Goal: Task Accomplishment & Management: Manage account settings

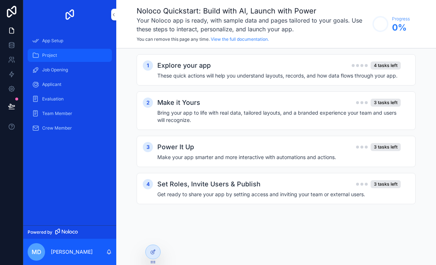
click at [57, 56] on div "Project" at bounding box center [70, 55] width 76 height 12
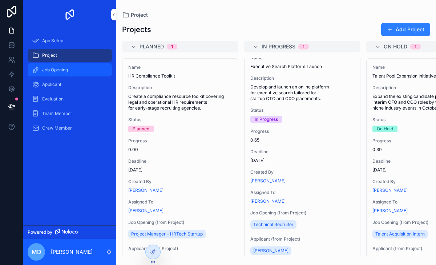
click at [74, 76] on link "Job Opening" at bounding box center [70, 69] width 84 height 13
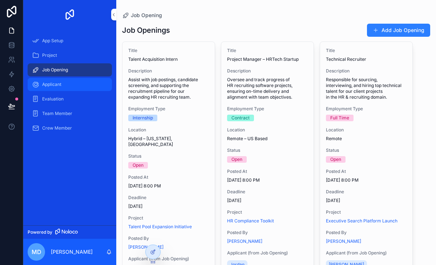
click at [62, 89] on div "Applicant" at bounding box center [70, 85] width 76 height 12
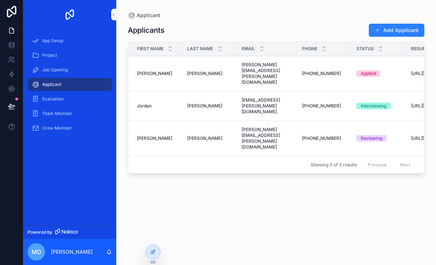
click at [364, 47] on span "Status" at bounding box center [365, 49] width 17 height 6
click at [57, 100] on span "Evaluation" at bounding box center [52, 99] width 21 height 6
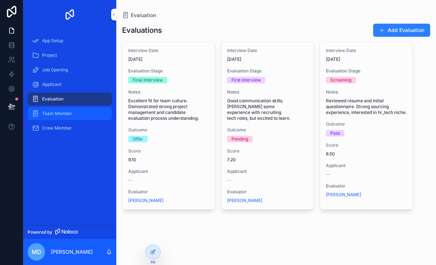
click at [63, 113] on span "Team Member" at bounding box center [57, 114] width 30 height 6
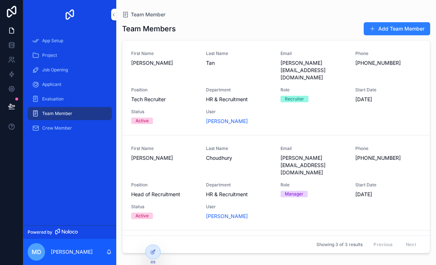
scroll to position [68, 0]
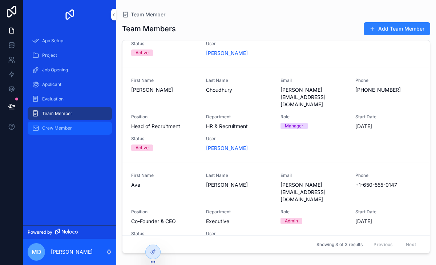
click at [62, 129] on span "Crew Member" at bounding box center [57, 128] width 30 height 6
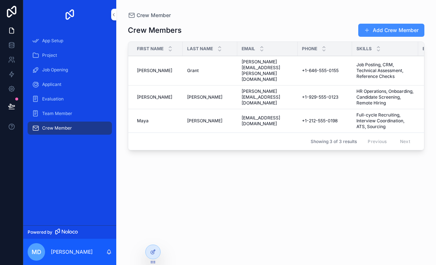
click at [385, 29] on button "Add Crew Member" at bounding box center [392, 30] width 66 height 13
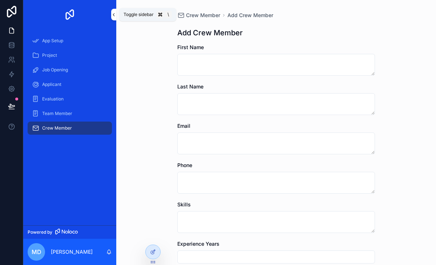
click at [113, 17] on button "scrollable content" at bounding box center [113, 15] width 5 height 12
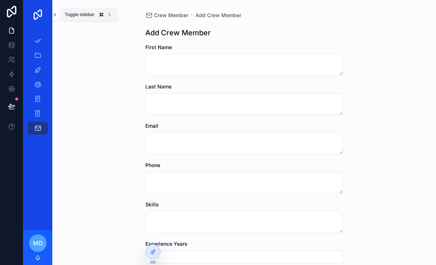
click at [57, 17] on icon "scrollable content" at bounding box center [54, 14] width 5 height 5
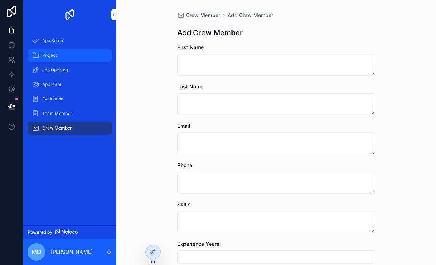
click at [60, 49] on div "Project" at bounding box center [70, 55] width 76 height 12
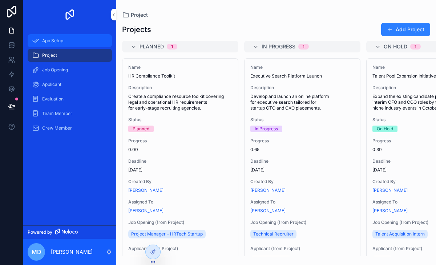
click at [52, 41] on span "App Setup" at bounding box center [52, 41] width 21 height 6
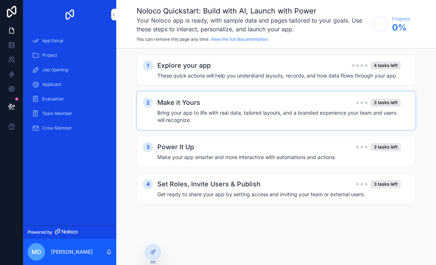
click at [237, 114] on h4 "Bring your app to life with real data, tailored layouts, and a branded experien…" at bounding box center [279, 116] width 244 height 15
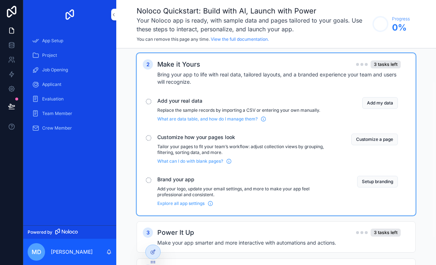
scroll to position [46, 0]
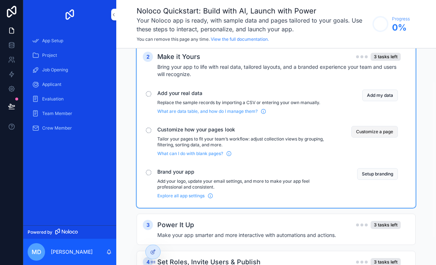
click at [376, 136] on button "Customize a page" at bounding box center [375, 132] width 47 height 12
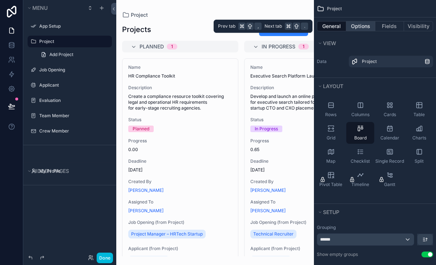
click at [361, 28] on button "Options" at bounding box center [361, 26] width 29 height 10
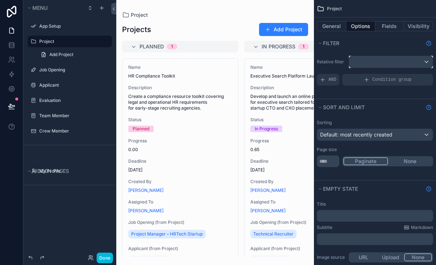
click at [397, 64] on div "scrollable content" at bounding box center [391, 62] width 84 height 12
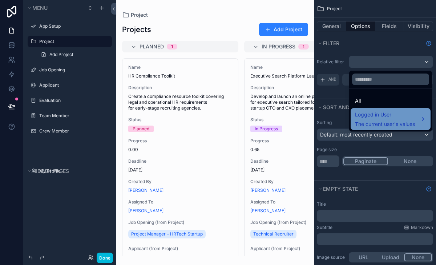
click at [423, 121] on div "Logged in User The current user's values" at bounding box center [390, 118] width 71 height 17
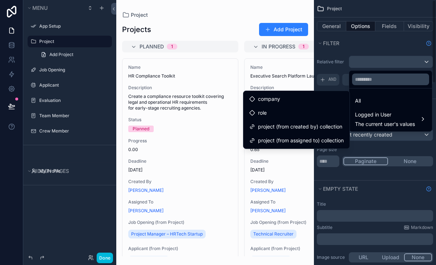
click at [391, 38] on div "scrollable content" at bounding box center [218, 132] width 436 height 265
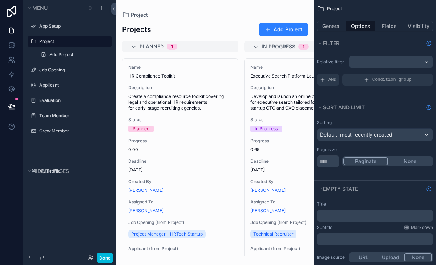
click at [363, 8] on div "Project" at bounding box center [375, 8] width 122 height 17
click at [272, 9] on div "scrollable content" at bounding box center [215, 132] width 198 height 265
click at [365, 260] on button "URL" at bounding box center [363, 257] width 27 height 8
click at [201, 3] on div "Project Projects Add Project Planned 1 Name HR Compliance Toolkit Description C…" at bounding box center [215, 128] width 198 height 256
click at [326, 7] on div "Project" at bounding box center [375, 8] width 122 height 17
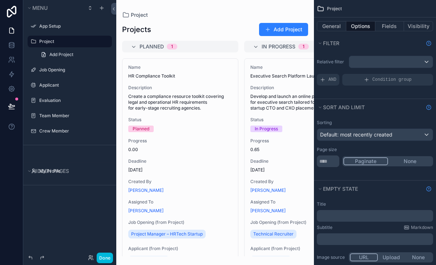
click at [258, 11] on div "Project Projects Add Project Planned 1 Name HR Compliance Toolkit Description C…" at bounding box center [215, 128] width 198 height 256
click at [93, 259] on icon at bounding box center [92, 258] width 1 height 1
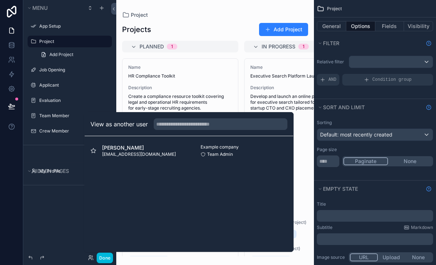
click at [63, 241] on div "Menu App Setup Project Add Project Job Opening Applicant Evaluation Team Member…" at bounding box center [69, 128] width 93 height 256
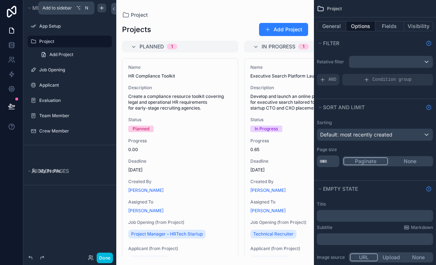
click at [103, 10] on icon "scrollable content" at bounding box center [102, 8] width 6 height 6
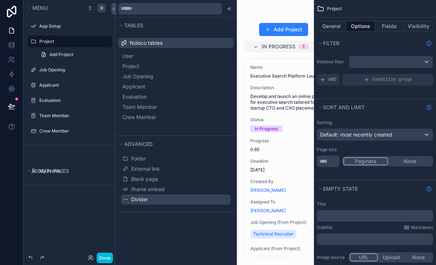
click at [0, 0] on icon at bounding box center [0, 0] width 0 height 0
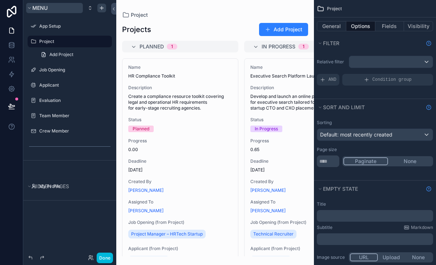
click at [31, 8] on icon "scrollable content" at bounding box center [29, 8] width 4 height 4
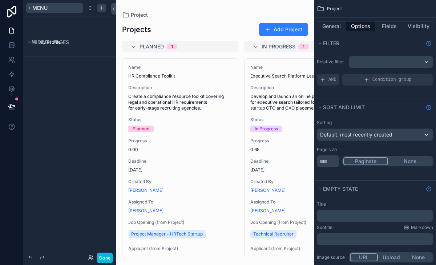
click at [31, 8] on icon "scrollable content" at bounding box center [29, 8] width 4 height 4
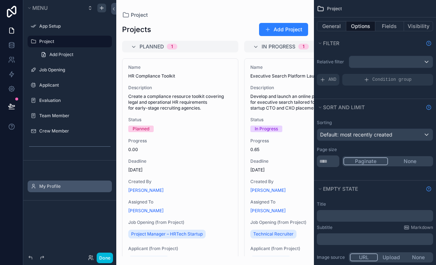
click at [28, 185] on div "My Profile" at bounding box center [70, 186] width 84 height 12
click at [0, 0] on button "scrollable content" at bounding box center [0, 0] width 0 height 0
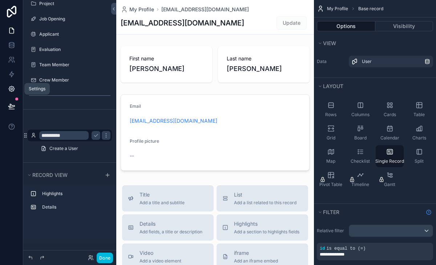
click at [12, 91] on icon at bounding box center [11, 88] width 5 height 5
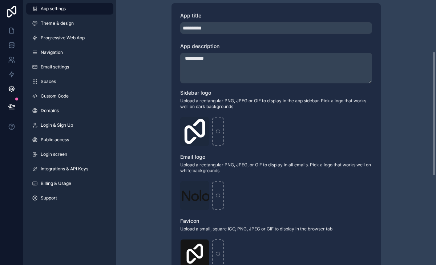
scroll to position [109, 0]
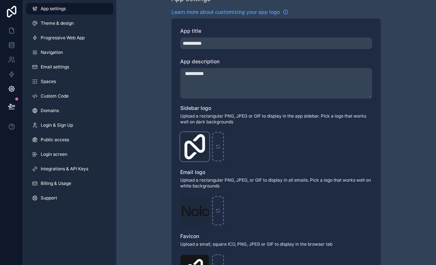
click at [189, 147] on div "Logo-Sq-No-Padding .png" at bounding box center [194, 146] width 29 height 29
click at [0, 0] on icon "scrollable content" at bounding box center [0, 0] width 0 height 0
click at [218, 128] on icon "button" at bounding box center [219, 125] width 6 height 6
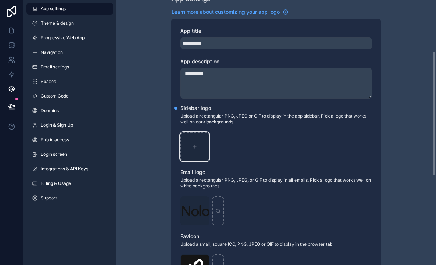
click at [194, 147] on icon "scrollable content" at bounding box center [194, 146] width 5 height 5
type input "**********"
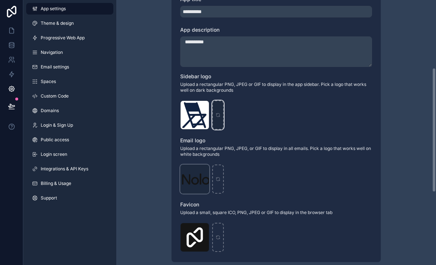
scroll to position [144, 0]
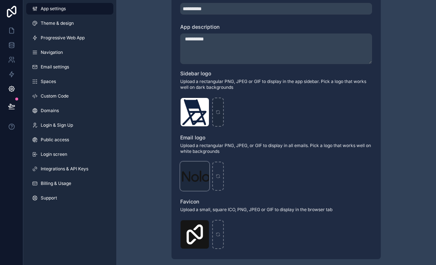
click at [199, 175] on div "Logo .png" at bounding box center [194, 175] width 29 height 29
click at [0, 0] on icon "scrollable content" at bounding box center [0, 0] width 0 height 0
click at [219, 155] on icon "button" at bounding box center [219, 155] width 6 height 6
click at [193, 178] on icon "scrollable content" at bounding box center [194, 175] width 5 height 5
type input "**********"
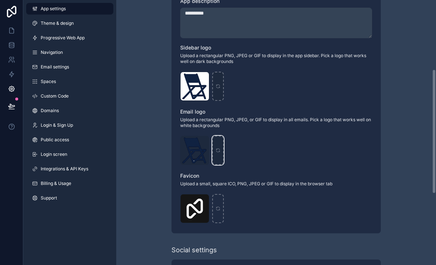
scroll to position [222, 0]
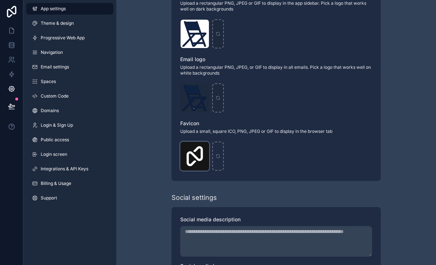
click at [193, 156] on div "Logo-WebClip .png" at bounding box center [194, 155] width 29 height 29
click at [0, 0] on icon "scrollable content" at bounding box center [0, 0] width 0 height 0
click at [250, 167] on div "Logo-WebClip .png" at bounding box center [276, 155] width 192 height 29
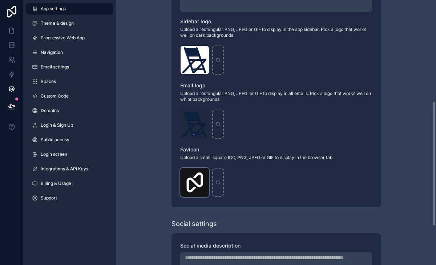
scroll to position [176, 0]
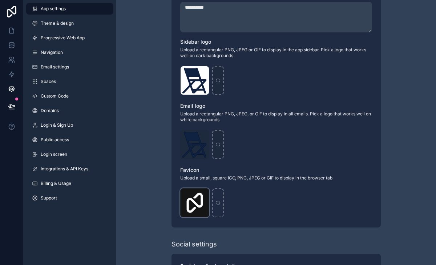
click at [0, 0] on icon "scrollable content" at bounding box center [0, 0] width 0 height 0
click at [219, 182] on icon "button" at bounding box center [219, 181] width 6 height 6
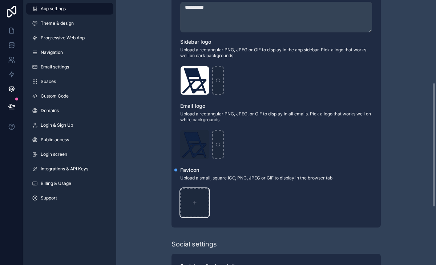
click at [192, 204] on icon "scrollable content" at bounding box center [194, 202] width 5 height 5
type input "**********"
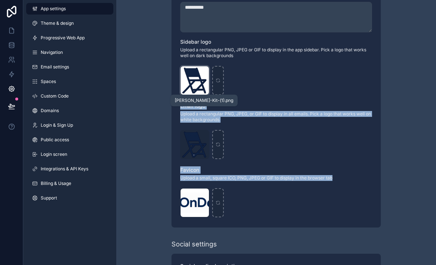
drag, startPoint x: 190, startPoint y: 202, endPoint x: 193, endPoint y: 88, distance: 113.9
click at [193, 88] on div "**********" at bounding box center [276, 89] width 209 height 275
click at [262, 96] on div "**********" at bounding box center [276, 89] width 209 height 275
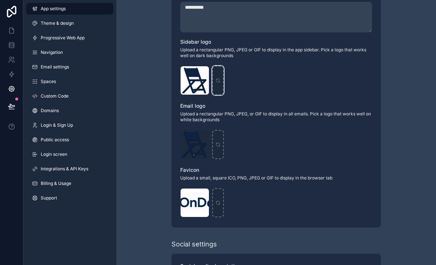
click at [217, 80] on icon "scrollable content" at bounding box center [218, 80] width 5 height 5
click at [0, 0] on icon "scrollable content" at bounding box center [0, 0] width 0 height 0
click at [217, 183] on icon "button" at bounding box center [218, 181] width 3 height 3
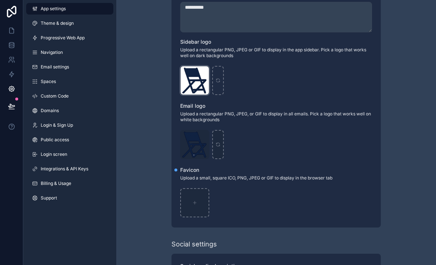
click at [190, 76] on div "[PERSON_NAME]-Kit-(1) .png" at bounding box center [194, 80] width 29 height 29
click at [196, 78] on div "[PERSON_NAME]-Kit-(1) .png" at bounding box center [194, 80] width 29 height 29
click at [196, 202] on icon "scrollable content" at bounding box center [194, 202] width 5 height 5
click at [160, 120] on div "**********" at bounding box center [276, 105] width 320 height 563
click at [66, 28] on link "Theme & design" at bounding box center [69, 23] width 87 height 12
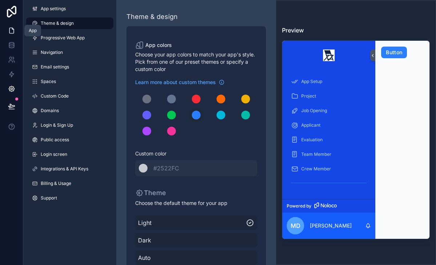
click at [11, 31] on icon at bounding box center [11, 30] width 7 height 7
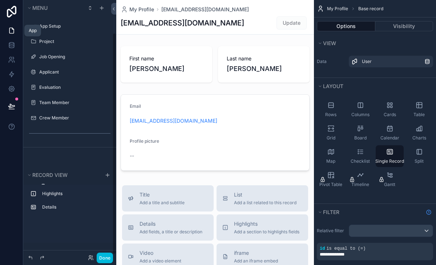
scroll to position [38, 0]
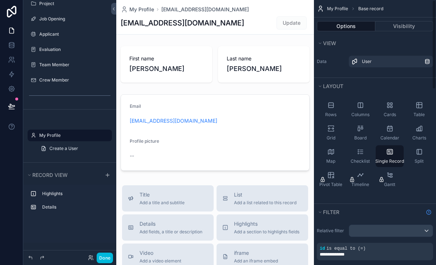
click at [305, 15] on div "My Profile [EMAIL_ADDRESS][DOMAIN_NAME] [EMAIL_ADDRESS][DOMAIN_NAME] Update" at bounding box center [215, 17] width 189 height 34
click at [352, 8] on icon "scrollable content" at bounding box center [353, 9] width 4 height 4
click at [203, 179] on div "My Profile [EMAIL_ADDRESS][DOMAIN_NAME] [EMAIL_ADDRESS][DOMAIN_NAME] Update Fir…" at bounding box center [215, 257] width 198 height 514
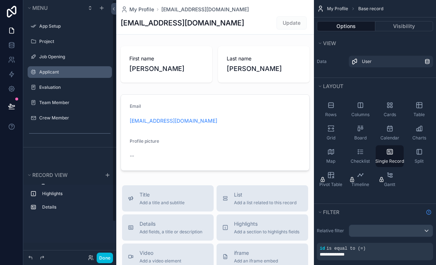
click at [51, 75] on label "Applicant" at bounding box center [73, 72] width 68 height 6
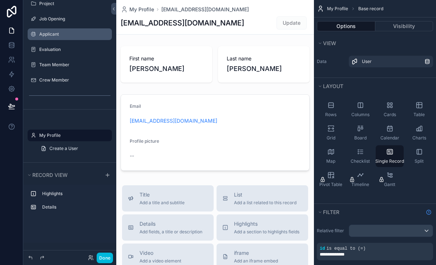
click at [46, 32] on label "Applicant" at bounding box center [73, 34] width 68 height 6
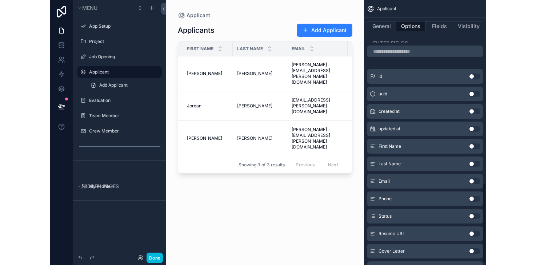
scroll to position [613, 0]
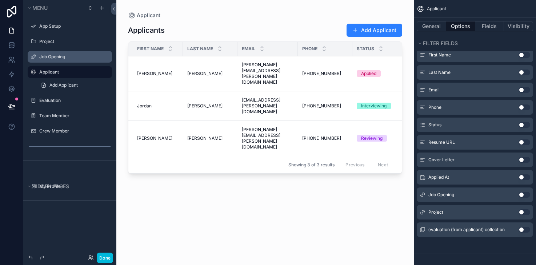
click at [45, 60] on div "Job Opening" at bounding box center [74, 57] width 71 height 6
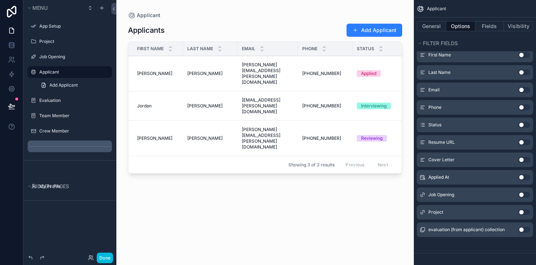
click at [55, 144] on div "scrollable content" at bounding box center [70, 146] width 84 height 12
click at [0, 0] on icon "scrollable content" at bounding box center [0, 0] width 0 height 0
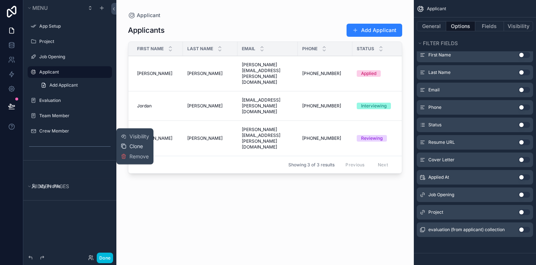
click at [124, 146] on icon at bounding box center [124, 146] width 6 height 6
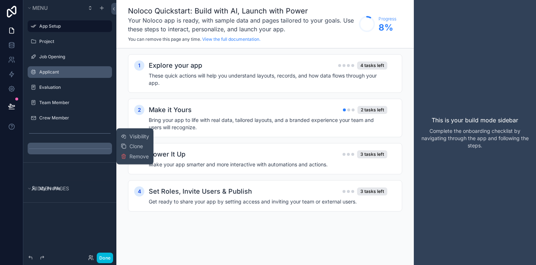
click at [0, 0] on icon "scrollable content" at bounding box center [0, 0] width 0 height 0
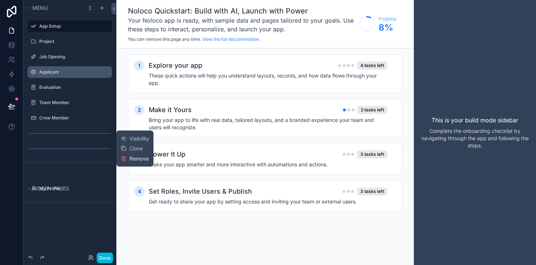
click at [126, 161] on icon at bounding box center [124, 159] width 6 height 6
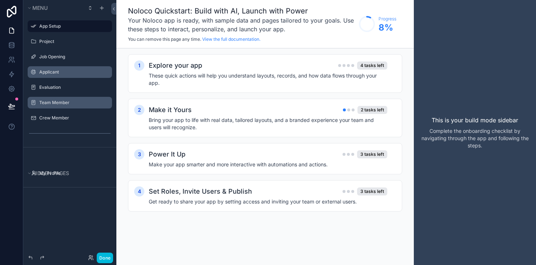
click at [56, 104] on label "Team Member" at bounding box center [73, 103] width 68 height 6
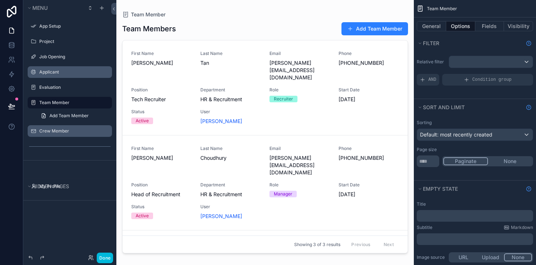
click at [54, 130] on label "Crew Member" at bounding box center [73, 131] width 68 height 6
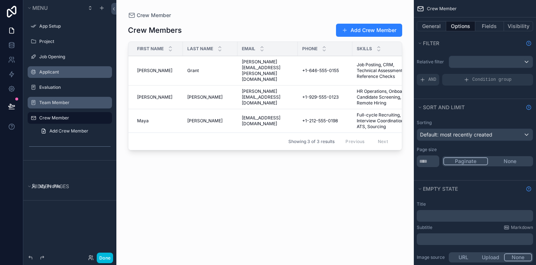
click at [0, 0] on icon "scrollable content" at bounding box center [0, 0] width 0 height 0
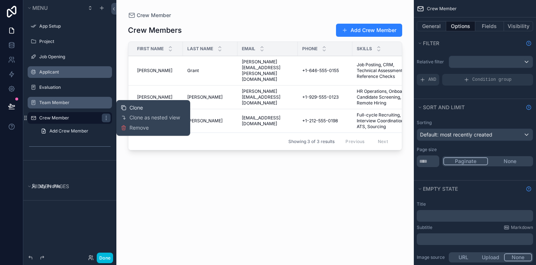
click at [136, 109] on span "Clone" at bounding box center [135, 107] width 13 height 7
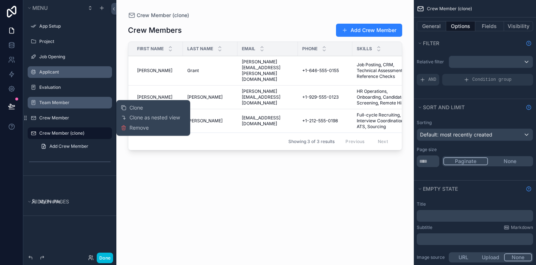
click at [59, 137] on div "Crew Member (clone)" at bounding box center [69, 133] width 81 height 12
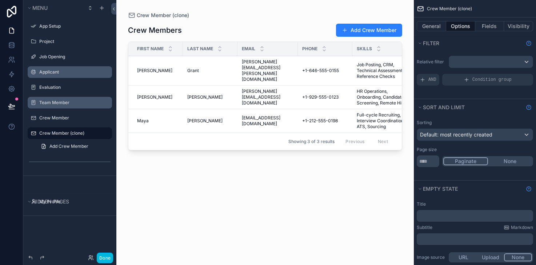
click at [59, 133] on label "Crew Member (clone)" at bounding box center [73, 133] width 68 height 6
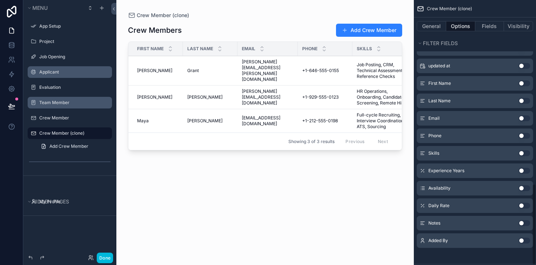
scroll to position [596, 0]
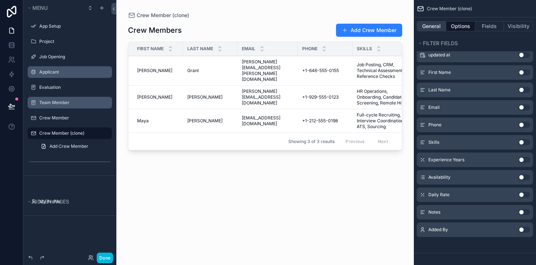
click at [434, 30] on button "General" at bounding box center [431, 26] width 29 height 10
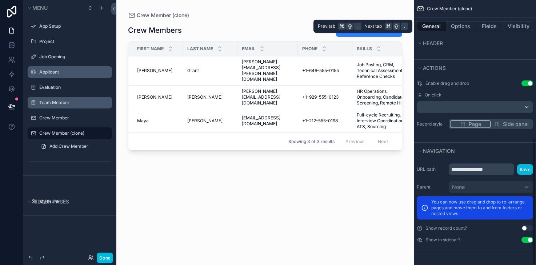
scroll to position [308, 0]
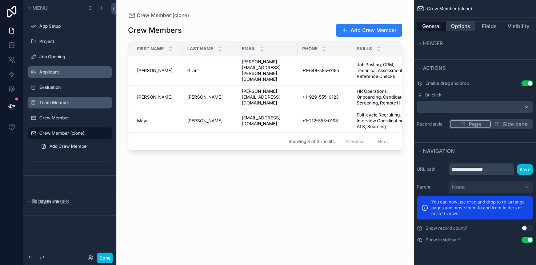
click at [436, 25] on button "Options" at bounding box center [460, 26] width 29 height 10
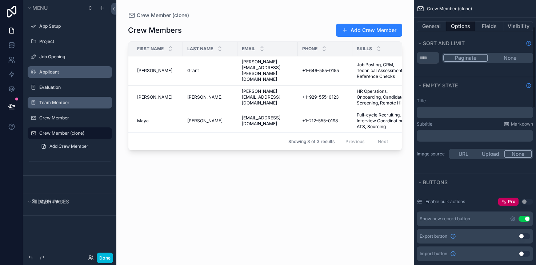
scroll to position [0, 0]
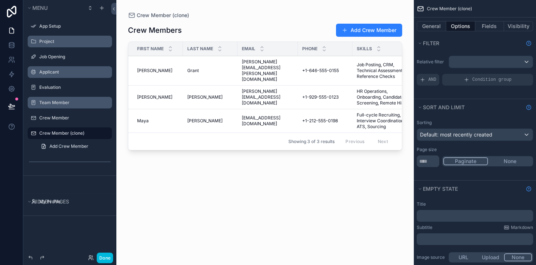
click at [57, 40] on label "Project" at bounding box center [73, 42] width 68 height 6
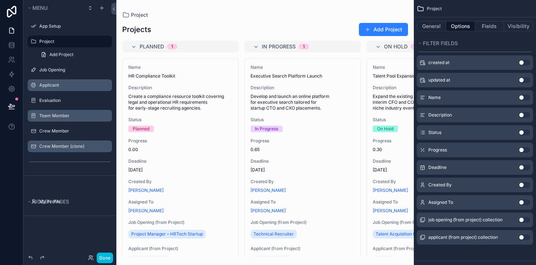
scroll to position [593, 0]
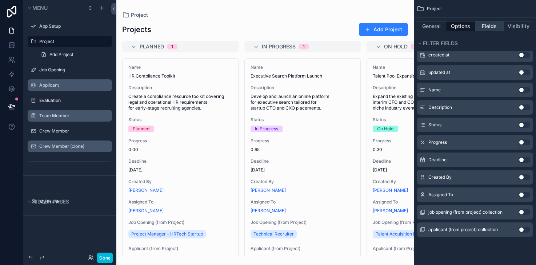
click at [436, 25] on button "Fields" at bounding box center [489, 26] width 29 height 10
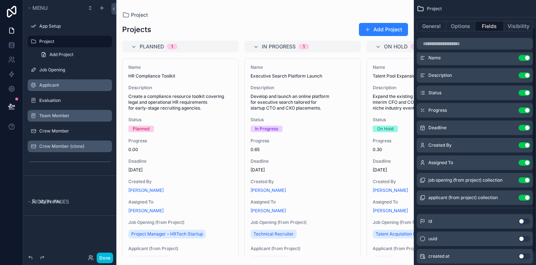
scroll to position [0, 0]
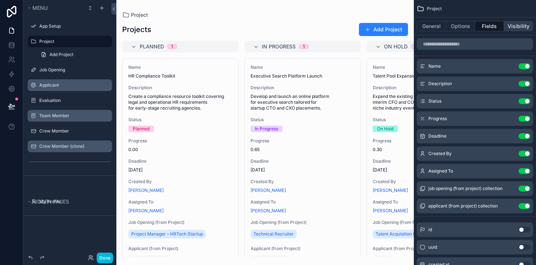
click at [436, 27] on button "Visibility" at bounding box center [518, 26] width 29 height 10
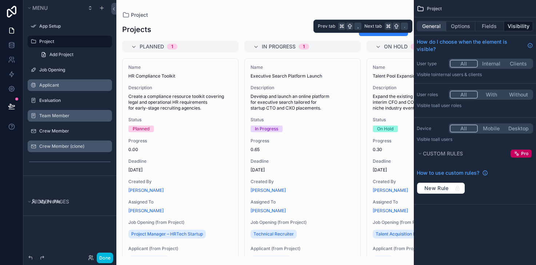
click at [430, 30] on button "General" at bounding box center [431, 26] width 29 height 10
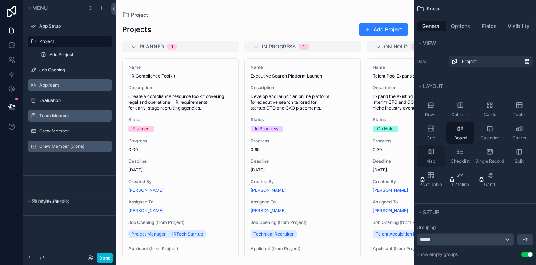
click at [432, 161] on span "Map" at bounding box center [430, 161] width 9 height 6
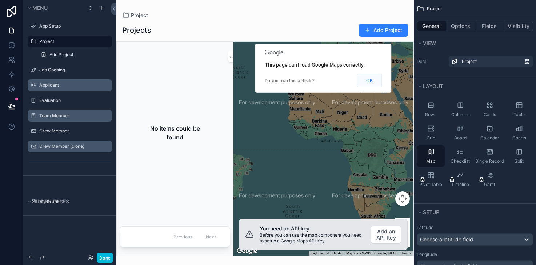
click at [365, 81] on button "OK" at bounding box center [369, 80] width 25 height 13
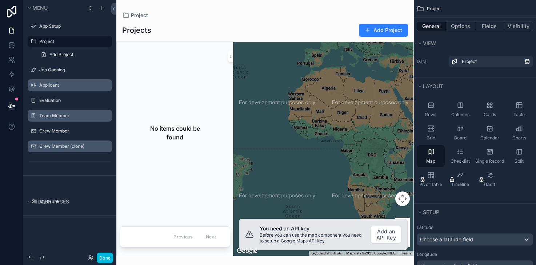
click at [389, 232] on div "scrollable content" at bounding box center [264, 132] width 297 height 265
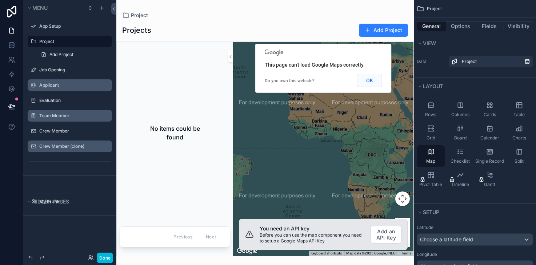
click at [374, 83] on button "OK" at bounding box center [369, 80] width 25 height 13
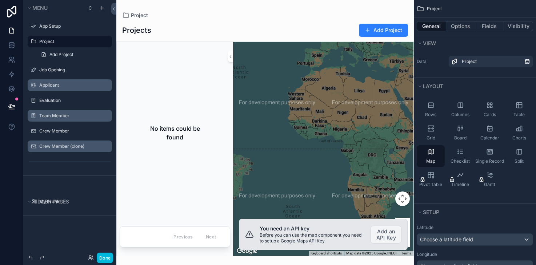
click at [388, 234] on button "Add an API Key" at bounding box center [386, 234] width 31 height 18
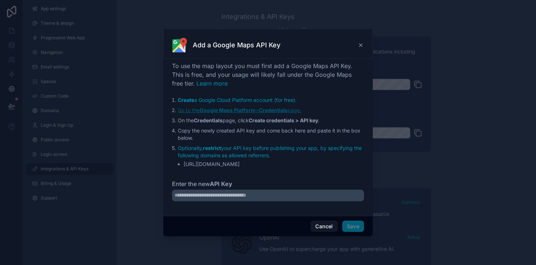
click at [268, 111] on strong "Credentials" at bounding box center [273, 110] width 29 height 6
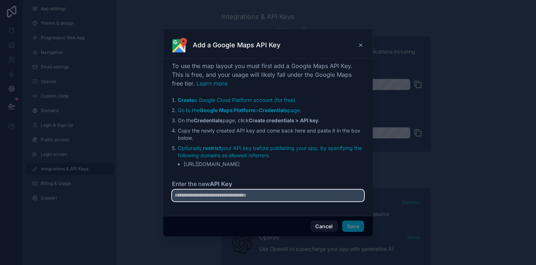
click at [236, 197] on input "Enter the new API Key" at bounding box center [268, 195] width 192 height 12
paste input "**********"
type input "**********"
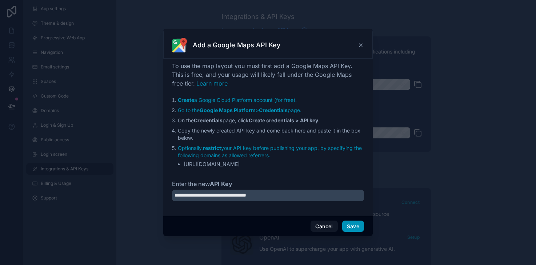
click at [358, 227] on button "Save" at bounding box center [353, 226] width 22 height 12
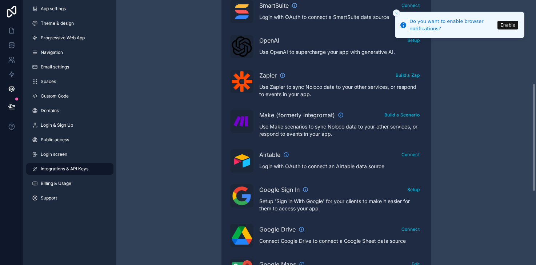
scroll to position [182, 0]
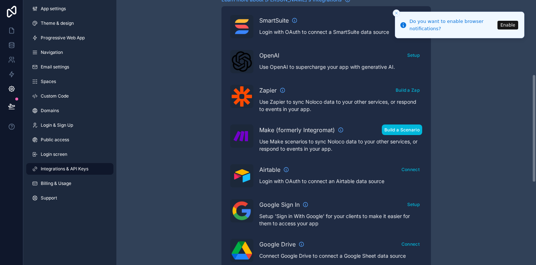
click at [421, 129] on button "Build a Scenario" at bounding box center [402, 129] width 40 height 11
click at [413, 172] on button "Connect" at bounding box center [410, 169] width 23 height 11
click at [505, 27] on button "Enable" at bounding box center [507, 25] width 21 height 9
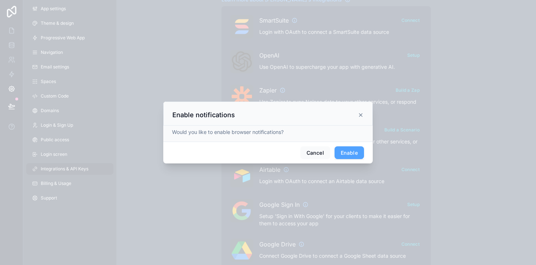
click at [351, 151] on button "Enable" at bounding box center [349, 152] width 29 height 13
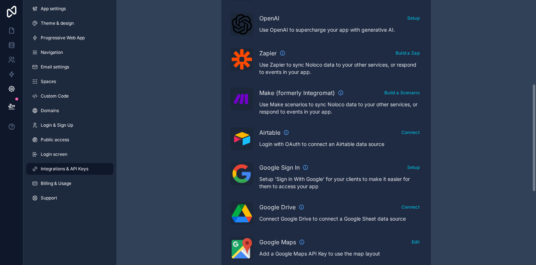
scroll to position [224, 0]
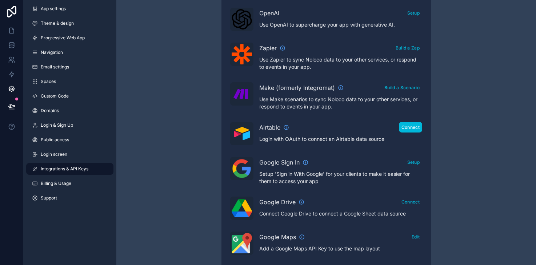
click at [405, 129] on button "Connect" at bounding box center [410, 127] width 23 height 11
click at [463, 144] on div "Integrations & API Keys Learn more about your API keys Your API keys allow you …" at bounding box center [326, 100] width 420 height 648
click at [417, 126] on button "Reconnect" at bounding box center [408, 127] width 28 height 11
click at [170, 175] on div "Integrations & API Keys Learn more about your API keys Your API keys allow you …" at bounding box center [326, 100] width 420 height 648
click at [368, 131] on button "View Accessible Bases" at bounding box center [364, 127] width 55 height 11
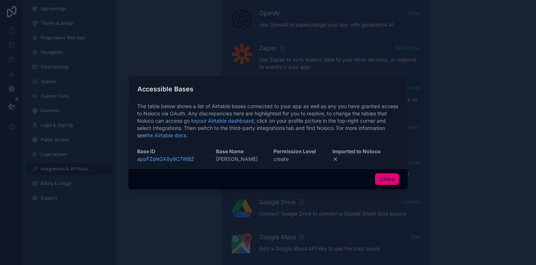
click at [384, 180] on button "Close" at bounding box center [387, 179] width 24 height 12
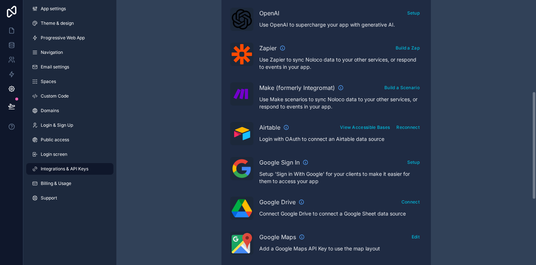
click at [196, 110] on div "Integrations & API Keys Learn more about your API keys Your API keys allow you …" at bounding box center [326, 100] width 420 height 648
click at [61, 68] on span "Email settings" at bounding box center [55, 67] width 28 height 6
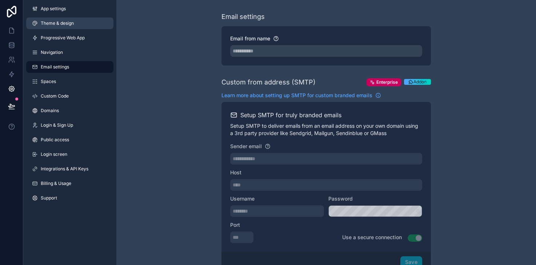
click at [60, 28] on link "Theme & design" at bounding box center [69, 23] width 87 height 12
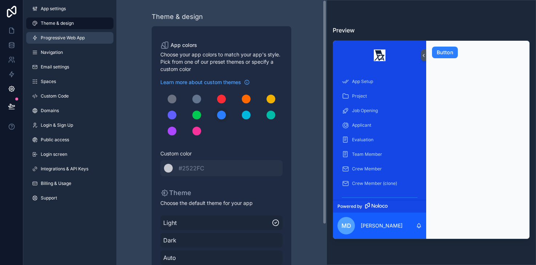
click at [92, 36] on link "Progressive Web App" at bounding box center [69, 38] width 87 height 12
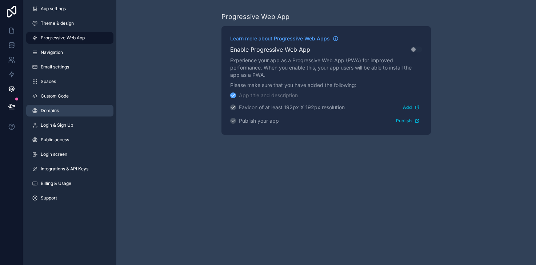
click at [56, 110] on span "Domains" at bounding box center [50, 111] width 18 height 6
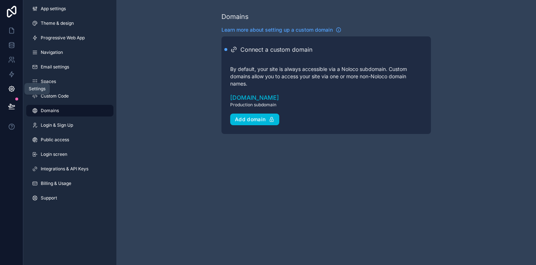
click at [12, 89] on icon at bounding box center [11, 88] width 7 height 7
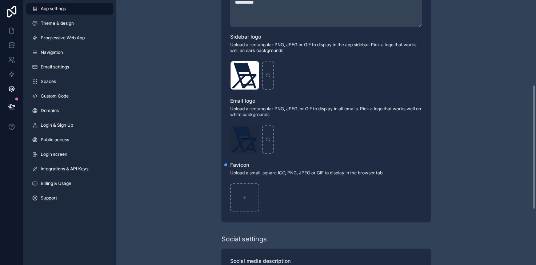
scroll to position [207, 0]
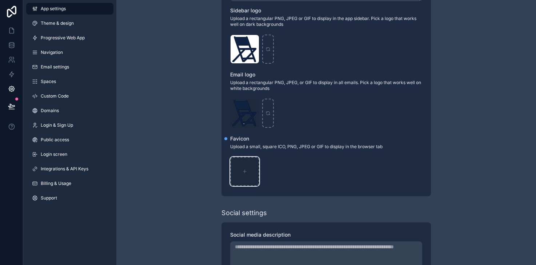
click at [244, 171] on icon "scrollable content" at bounding box center [244, 171] width 3 height 0
click at [247, 171] on icon "scrollable content" at bounding box center [244, 171] width 5 height 5
type input "**********"
click at [0, 0] on icon "scrollable content" at bounding box center [0, 0] width 0 height 0
click at [266, 29] on icon "button" at bounding box center [268, 28] width 6 height 6
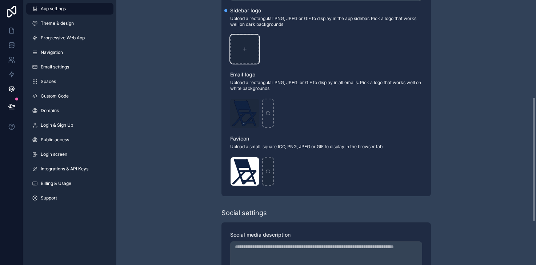
click at [245, 50] on icon "scrollable content" at bounding box center [245, 49] width 0 height 3
type input "**********"
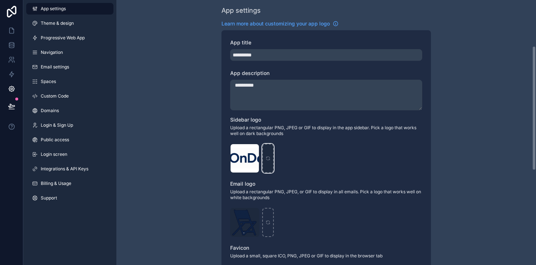
scroll to position [0, 0]
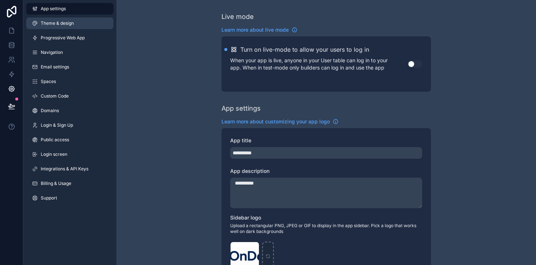
click at [53, 27] on link "Theme & design" at bounding box center [69, 23] width 87 height 12
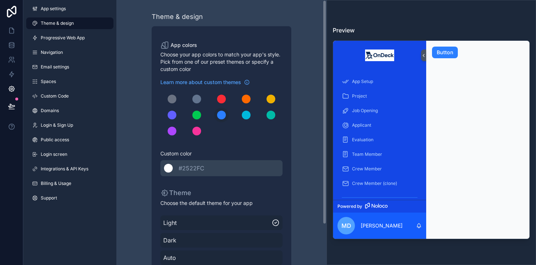
click at [193, 168] on span "#2522FC" at bounding box center [192, 167] width 26 height 7
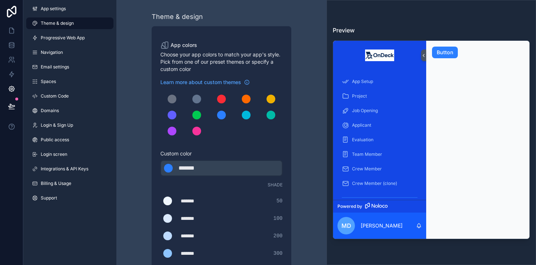
click at [208, 171] on div "*******" at bounding box center [197, 168] width 36 height 9
type div "*******"
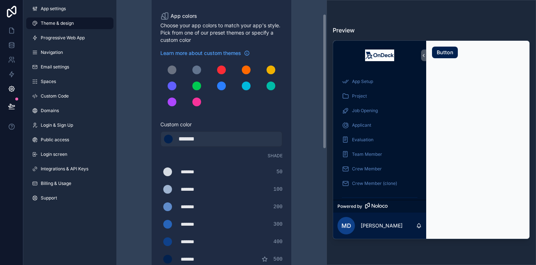
scroll to position [34, 0]
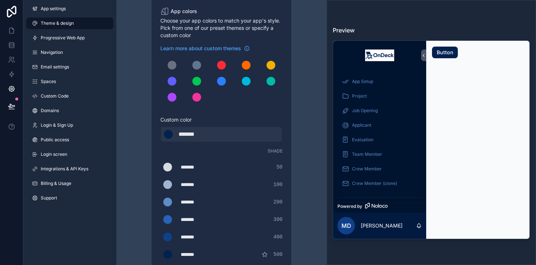
click at [195, 219] on div "*******" at bounding box center [199, 219] width 36 height 7
click at [170, 220] on div "scrollable content" at bounding box center [167, 219] width 9 height 9
click at [160, 219] on input "*******" at bounding box center [160, 219] width 0 height 0
click at [147, 221] on div "Theme & design App colors Choose your app colors to match your app's style. Pic…" at bounding box center [221, 225] width 199 height 519
click at [170, 239] on div "scrollable content" at bounding box center [167, 236] width 9 height 9
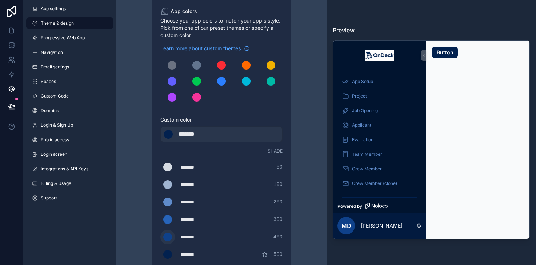
click at [160, 237] on input "*******" at bounding box center [160, 237] width 0 height 0
click at [137, 208] on div "Theme & design App colors Choose your app colors to match your app's style. Pic…" at bounding box center [221, 225] width 199 height 519
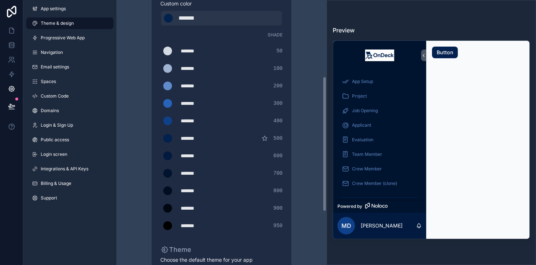
scroll to position [146, 0]
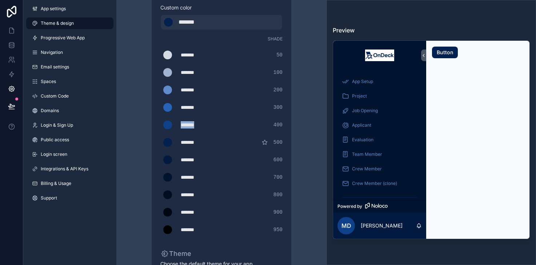
drag, startPoint x: 204, startPoint y: 127, endPoint x: 180, endPoint y: 123, distance: 24.0
click at [180, 123] on div "******* ******* #0f418a 400" at bounding box center [221, 124] width 122 height 15
type div "*******"
copy div "*******"
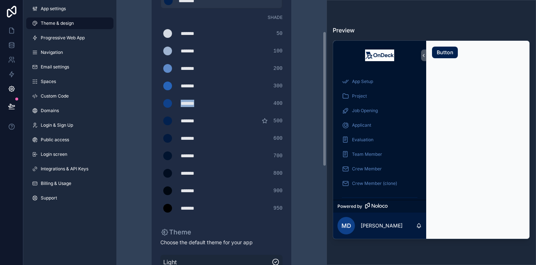
scroll to position [255, 0]
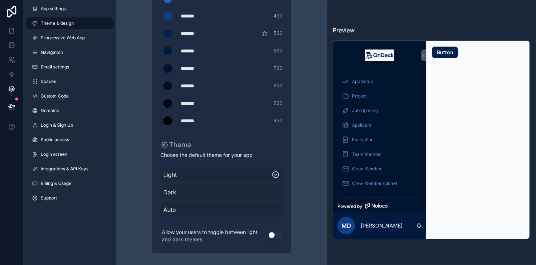
click at [275, 175] on icon "scrollable content" at bounding box center [276, 174] width 2 height 1
click at [272, 189] on span "Dark" at bounding box center [221, 192] width 116 height 9
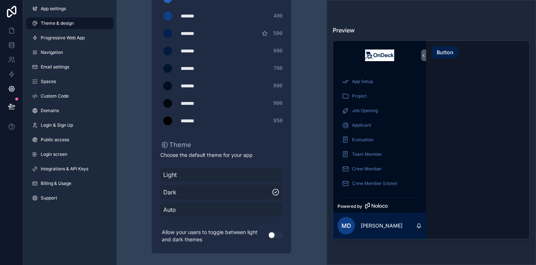
click at [275, 172] on span "Light" at bounding box center [221, 174] width 116 height 9
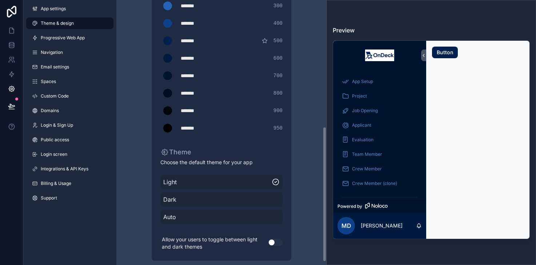
scroll to position [247, 0]
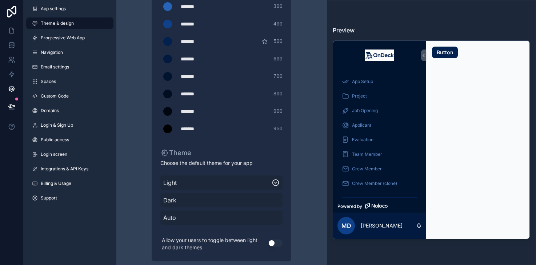
click at [273, 243] on button "Use setting" at bounding box center [275, 242] width 15 height 7
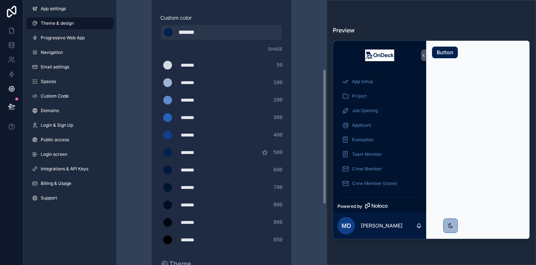
scroll to position [135, 0]
drag, startPoint x: 205, startPoint y: 34, endPoint x: 156, endPoint y: 25, distance: 49.5
click at [156, 25] on div "App colors Choose your app colors to match your app's style. Pick from one of o…" at bounding box center [222, 131] width 140 height 481
type div "*******"
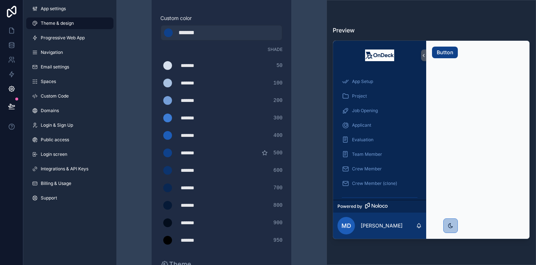
click at [201, 120] on div "*******" at bounding box center [199, 117] width 36 height 7
drag, startPoint x: 207, startPoint y: 120, endPoint x: 180, endPoint y: 117, distance: 27.0
click at [180, 117] on div "******* ******* #3c7cd5 300" at bounding box center [221, 118] width 122 height 15
type div "*******"
copy div "*******"
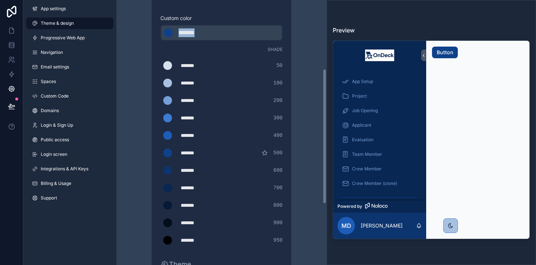
drag, startPoint x: 208, startPoint y: 35, endPoint x: 180, endPoint y: 27, distance: 29.1
click at [180, 27] on div "******* ******* #0f418a" at bounding box center [221, 33] width 122 height 16
type div "*******"
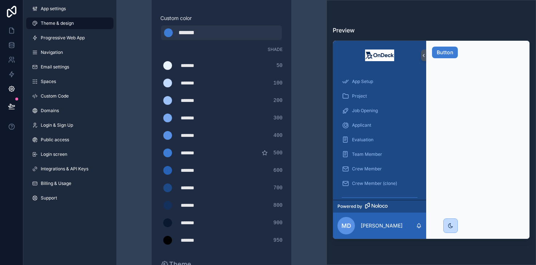
click at [302, 41] on div "Theme & design App colors Choose your app colors to match your app's style. Pic…" at bounding box center [221, 124] width 199 height 519
drag, startPoint x: 205, startPoint y: 119, endPoint x: 200, endPoint y: 119, distance: 4.4
click at [200, 119] on div "*******" at bounding box center [199, 117] width 36 height 7
drag, startPoint x: 205, startPoint y: 136, endPoint x: 179, endPoint y: 133, distance: 26.3
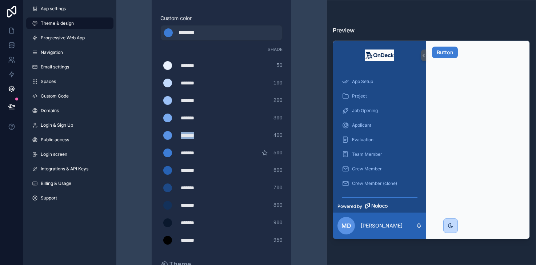
click at [179, 133] on div "******* ******* #5992e4 400" at bounding box center [221, 135] width 122 height 15
type div "*******"
copy div "*******"
drag, startPoint x: 212, startPoint y: 32, endPoint x: 172, endPoint y: 19, distance: 42.3
click at [172, 19] on div "Custom color ******* ******* #3c7cd5" at bounding box center [221, 28] width 122 height 26
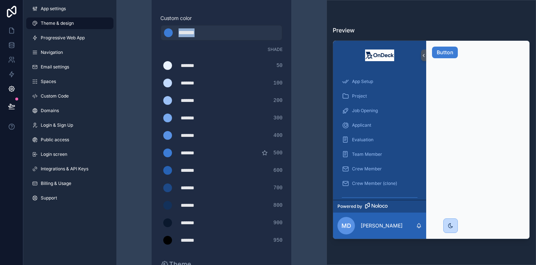
type div "*******"
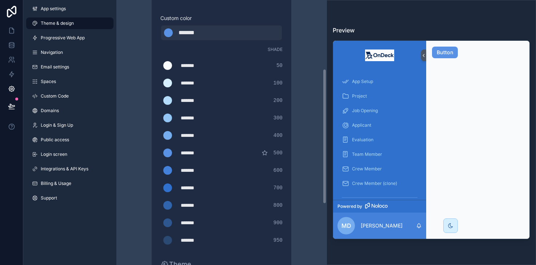
scroll to position [135, 0]
click at [307, 90] on div "Theme & design App colors Choose your app colors to match your app's style. Pic…" at bounding box center [221, 124] width 199 height 519
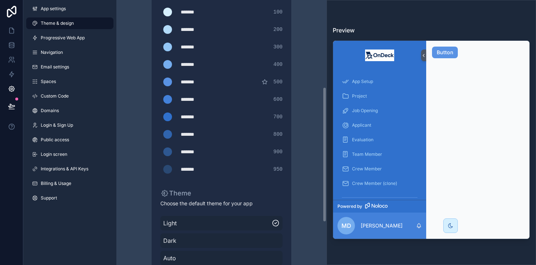
scroll to position [248, 0]
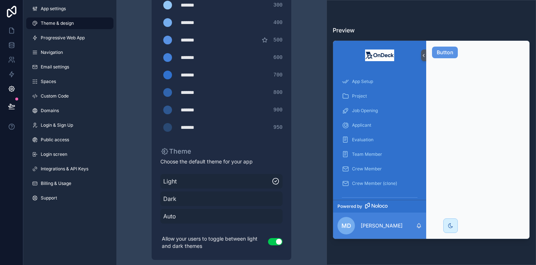
click at [299, 147] on div "Theme & design App colors Choose your app colors to match your app's style. Pic…" at bounding box center [221, 11] width 199 height 519
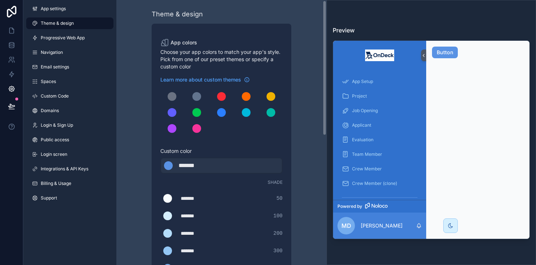
scroll to position [0, 0]
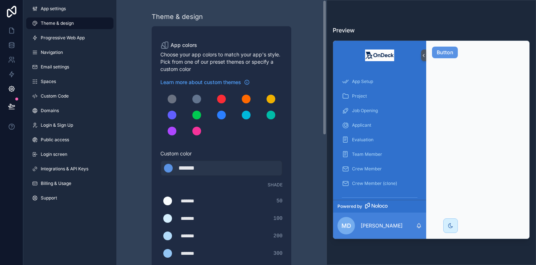
click at [306, 49] on div "Theme & design App colors Choose your app colors to match your app's style. Pic…" at bounding box center [221, 259] width 199 height 519
click at [64, 21] on span "Theme & design" at bounding box center [57, 23] width 33 height 6
click at [342, 31] on h3 "Preview" at bounding box center [431, 30] width 197 height 9
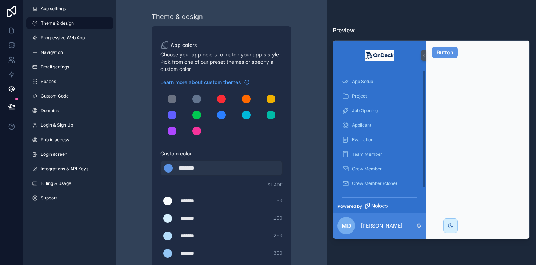
click at [436, 251] on div "Preview App Setup Project Job Opening Applicant Evaluation Team Member Crew Mem…" at bounding box center [431, 132] width 209 height 265
click at [449, 31] on h3 "Preview" at bounding box center [431, 30] width 197 height 9
click at [423, 57] on icon at bounding box center [423, 55] width 5 height 5
drag, startPoint x: 423, startPoint y: 57, endPoint x: 474, endPoint y: 61, distance: 51.1
click at [474, 61] on div "App Setup Project Job Opening Applicant Evaluation Team Member Crew Member Crew…" at bounding box center [431, 139] width 197 height 199
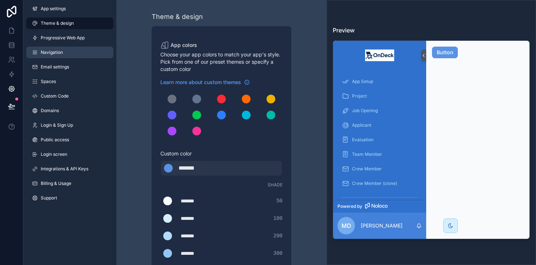
click at [49, 56] on link "Navigation" at bounding box center [69, 53] width 87 height 12
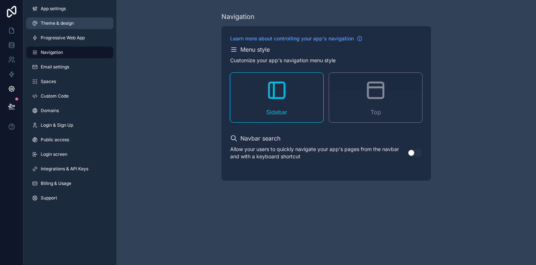
click at [59, 23] on span "Theme & design" at bounding box center [57, 23] width 33 height 6
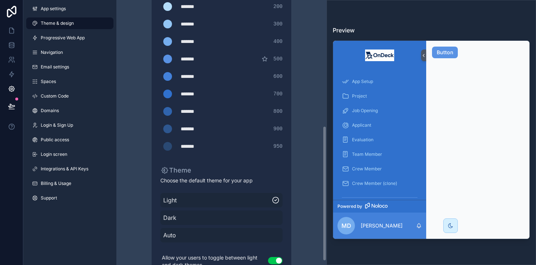
scroll to position [255, 0]
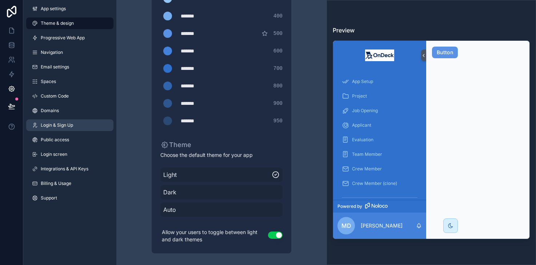
click at [52, 127] on span "Login & Sign Up" at bounding box center [57, 125] width 32 height 6
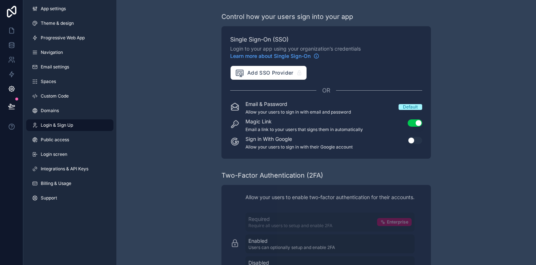
click at [413, 141] on button "Use setting" at bounding box center [415, 140] width 15 height 7
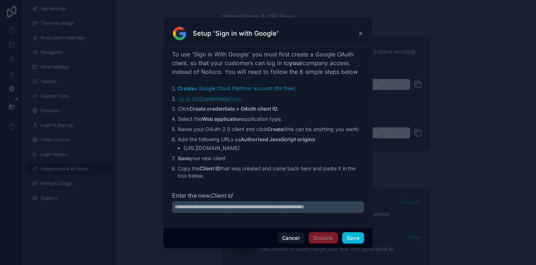
click at [224, 100] on strong "Credentials" at bounding box center [214, 98] width 29 height 6
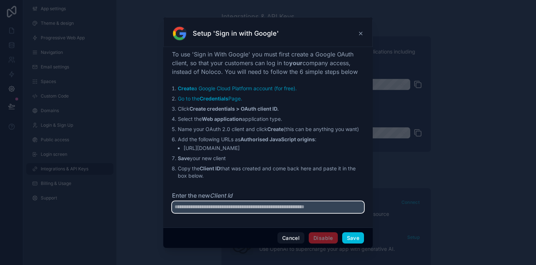
click at [236, 208] on input "Enter the new Client Id" at bounding box center [268, 207] width 192 height 12
paste input "**********"
type input "**********"
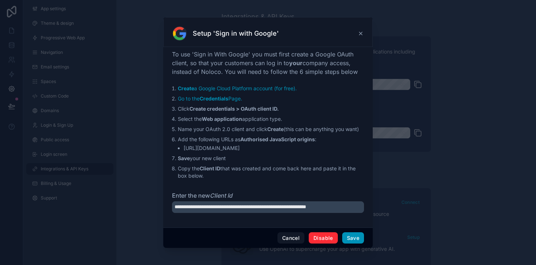
click at [359, 239] on button "Save" at bounding box center [353, 238] width 22 height 12
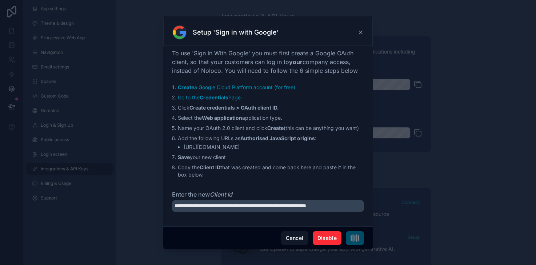
scroll to position [0, 0]
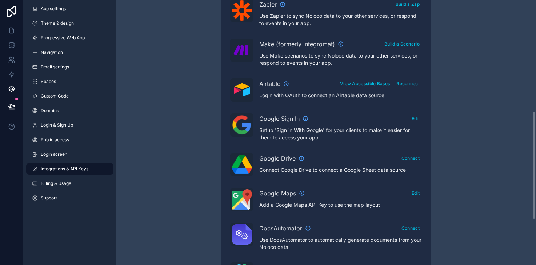
scroll to position [273, 0]
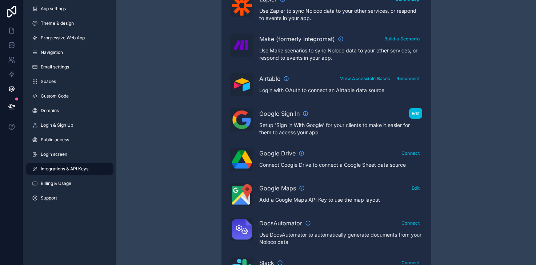
click at [417, 112] on button "Edit" at bounding box center [415, 113] width 13 height 11
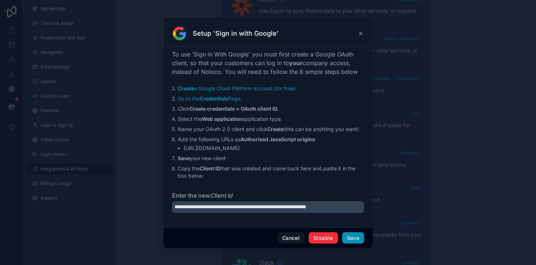
click at [354, 239] on button "Save" at bounding box center [353, 238] width 22 height 12
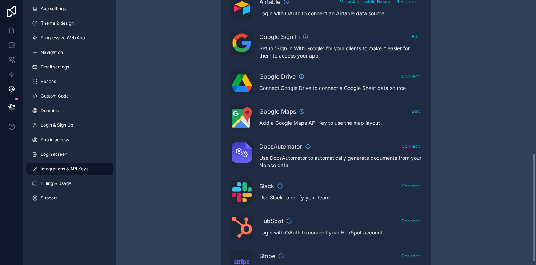
scroll to position [316, 0]
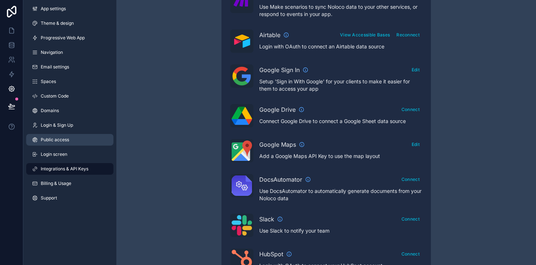
click at [64, 142] on span "Public access" at bounding box center [55, 140] width 28 height 6
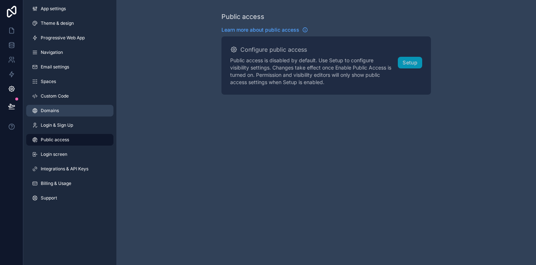
click at [57, 109] on span "Domains" at bounding box center [50, 111] width 18 height 6
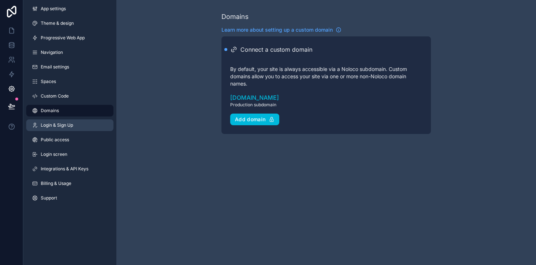
click at [57, 125] on span "Login & Sign Up" at bounding box center [57, 125] width 32 height 6
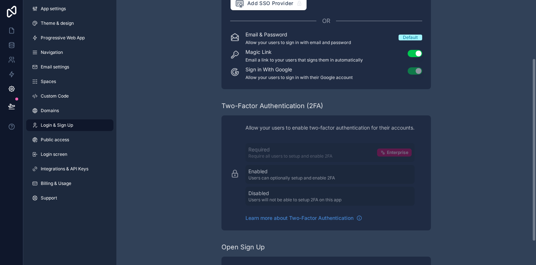
scroll to position [118, 0]
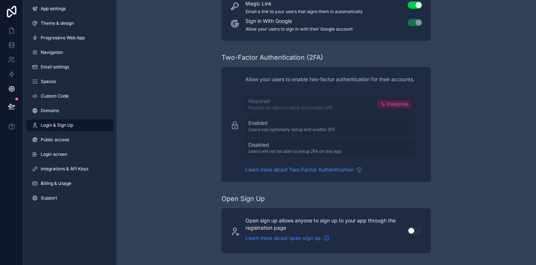
click at [327, 238] on icon "scrollable content" at bounding box center [326, 238] width 0 height 1
click at [408, 235] on div "Open sign up allows anyone to sign up to your app through the registration page…" at bounding box center [326, 231] width 192 height 28
click at [413, 233] on button "Use setting" at bounding box center [415, 230] width 15 height 7
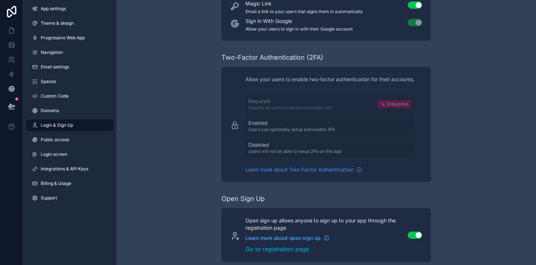
scroll to position [127, 0]
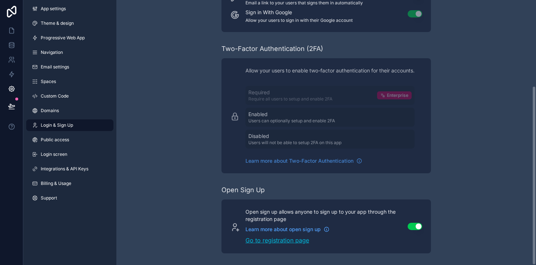
click at [304, 237] on link "Go to registration page" at bounding box center [321, 240] width 153 height 9
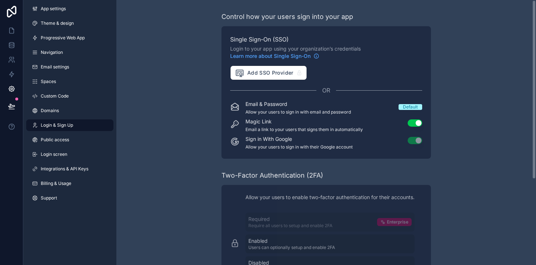
click at [202, 108] on div "Control how your users sign into your app Single Sign-On (SSO) Login to your ap…" at bounding box center [326, 195] width 420 height 391
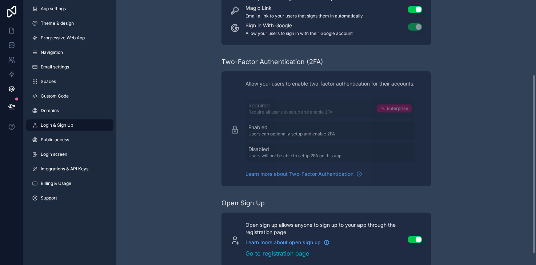
scroll to position [110, 0]
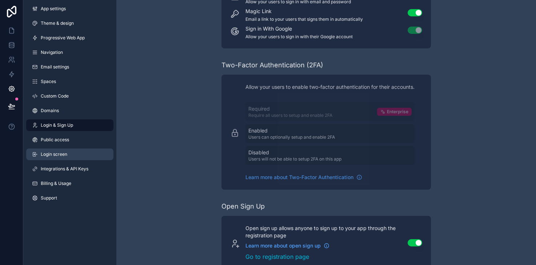
click at [73, 152] on link "Login screen" at bounding box center [69, 154] width 87 height 12
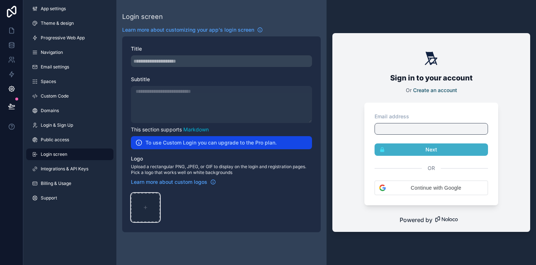
click at [146, 203] on div "scrollable content" at bounding box center [145, 207] width 29 height 29
type input "**********"
click at [56, 122] on span "Login & Sign Up" at bounding box center [57, 125] width 32 height 6
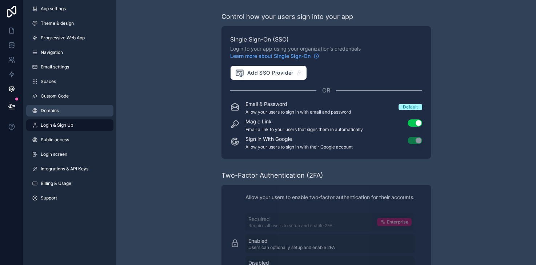
click at [52, 111] on span "Domains" at bounding box center [50, 111] width 18 height 6
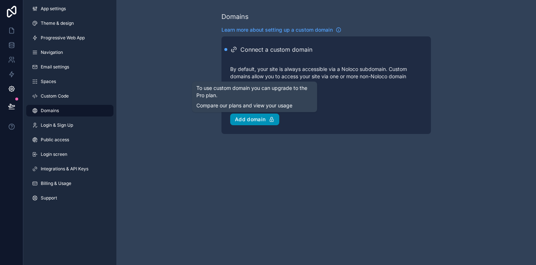
click at [268, 121] on div "Add domain" at bounding box center [255, 119] width 40 height 7
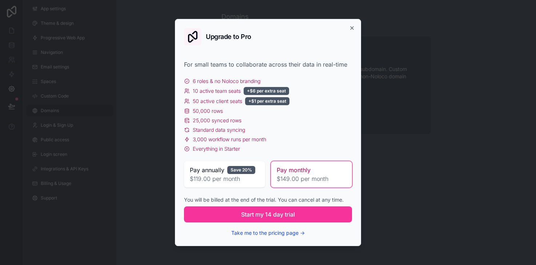
click at [269, 233] on button "Take me to the pricing page →" at bounding box center [267, 232] width 73 height 7
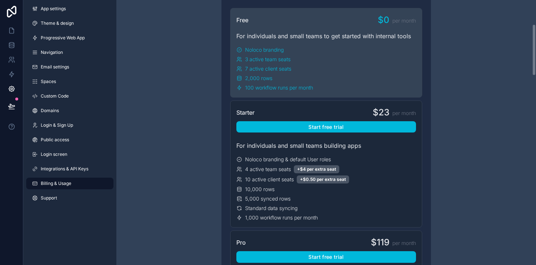
scroll to position [112, 0]
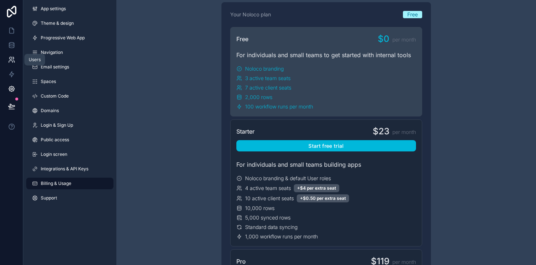
click at [10, 59] on icon at bounding box center [10, 58] width 3 height 3
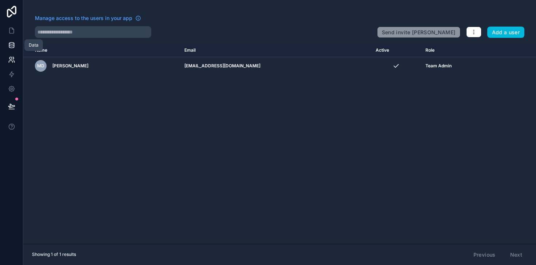
click at [13, 48] on icon at bounding box center [11, 44] width 7 height 7
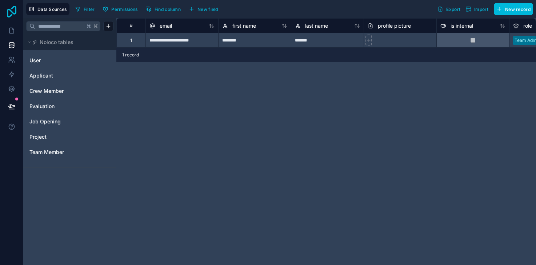
click at [11, 16] on icon at bounding box center [11, 12] width 15 height 12
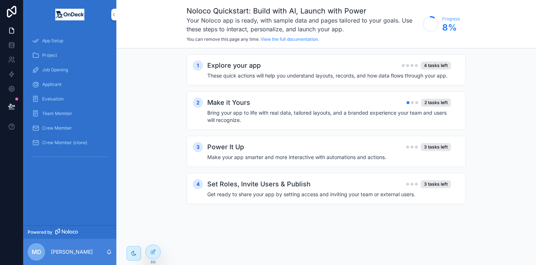
click at [55, 56] on span "Project" at bounding box center [49, 55] width 15 height 6
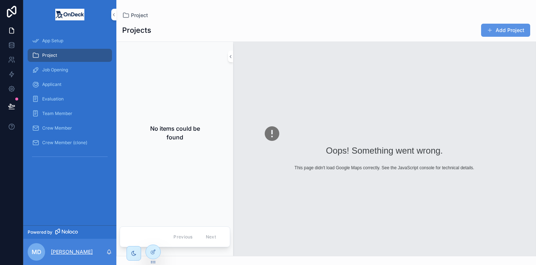
click at [80, 255] on p "[PERSON_NAME]" at bounding box center [72, 251] width 42 height 7
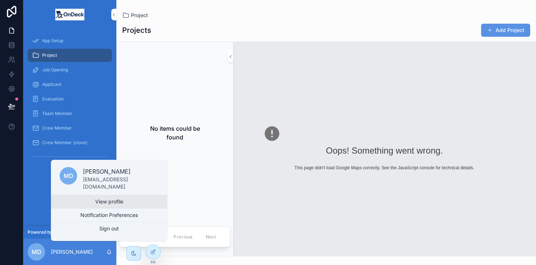
click at [109, 205] on link "View profile" at bounding box center [109, 201] width 116 height 13
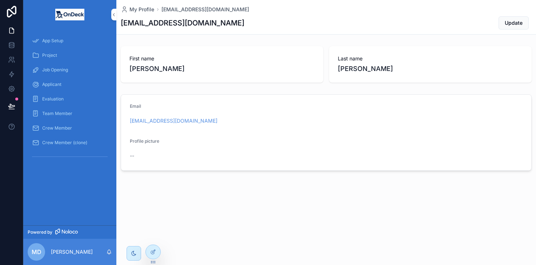
click at [130, 158] on span "--" at bounding box center [132, 155] width 4 height 7
click at [155, 249] on icon at bounding box center [153, 252] width 6 height 6
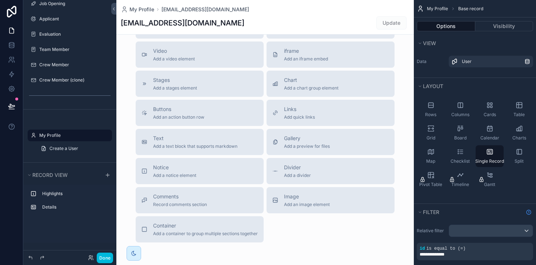
scroll to position [237, 0]
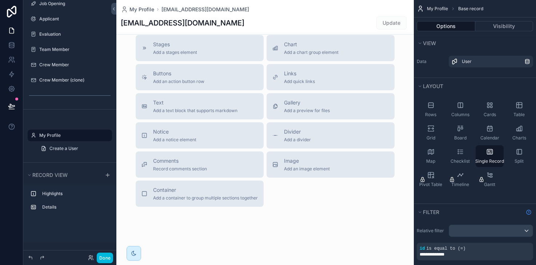
click at [227, 197] on div "scrollable content" at bounding box center [264, 14] width 297 height 502
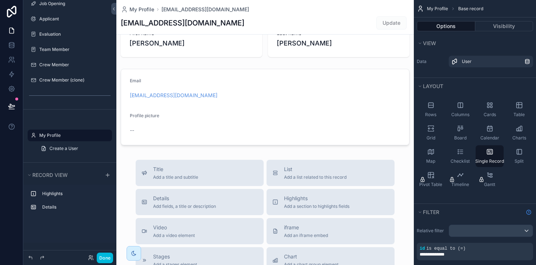
scroll to position [0, 0]
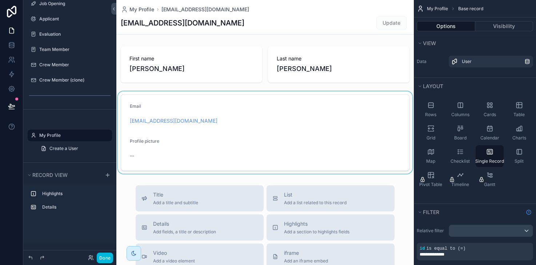
click at [228, 119] on div "scrollable content" at bounding box center [264, 132] width 297 height 82
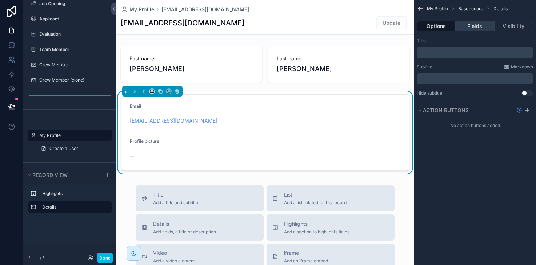
click at [473, 24] on button "Fields" at bounding box center [475, 26] width 39 height 10
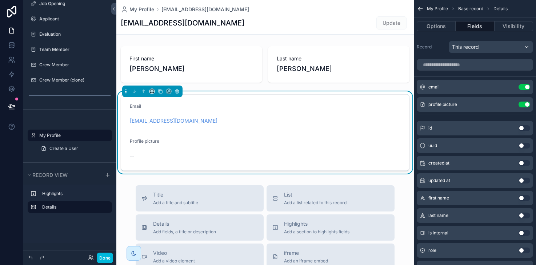
click at [523, 127] on button "Use setting" at bounding box center [524, 128] width 12 height 6
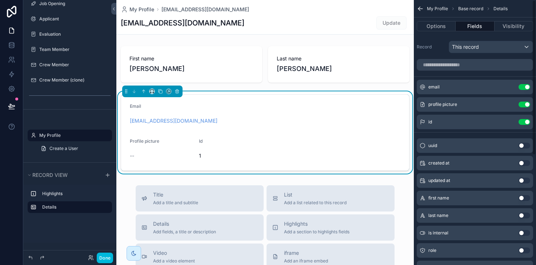
click at [523, 127] on div "id Use setting" at bounding box center [475, 122] width 116 height 15
click at [526, 125] on div "id Use setting" at bounding box center [475, 122] width 116 height 15
click at [526, 122] on button "Use setting" at bounding box center [524, 122] width 12 height 6
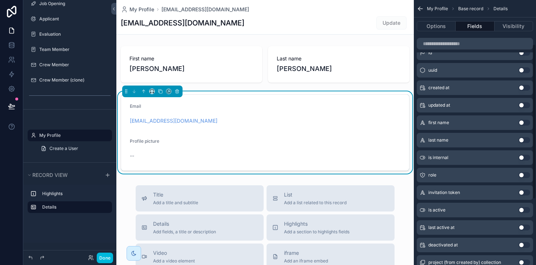
scroll to position [76, 0]
click at [522, 175] on button "Use setting" at bounding box center [524, 175] width 12 height 6
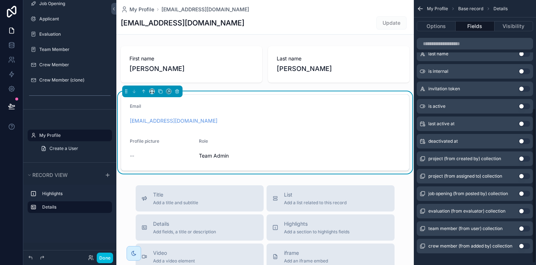
scroll to position [188, 0]
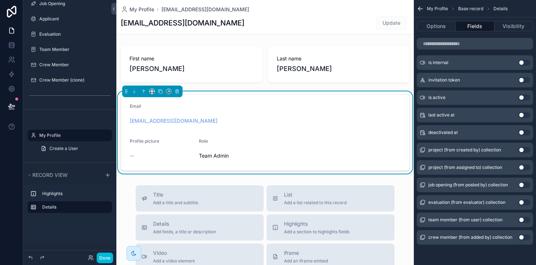
click at [521, 185] on button "Use setting" at bounding box center [524, 185] width 12 height 6
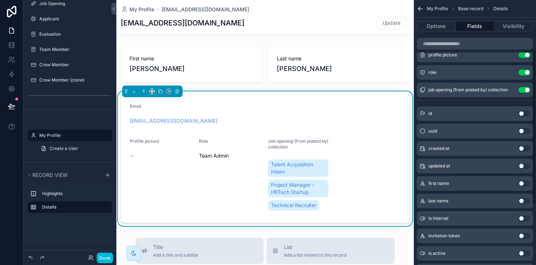
scroll to position [0, 0]
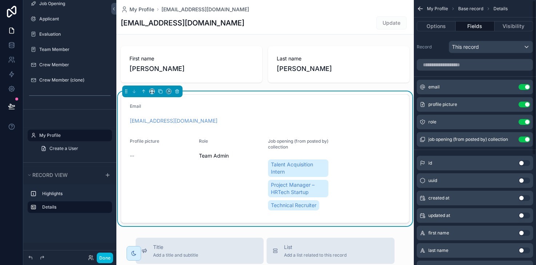
click at [526, 140] on button "Use setting" at bounding box center [524, 139] width 12 height 6
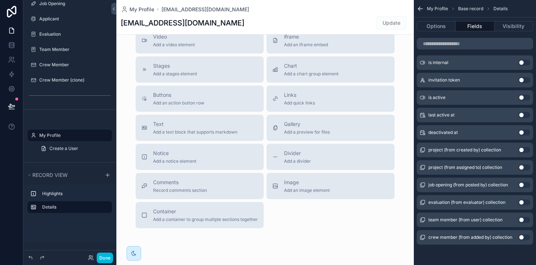
scroll to position [237, 0]
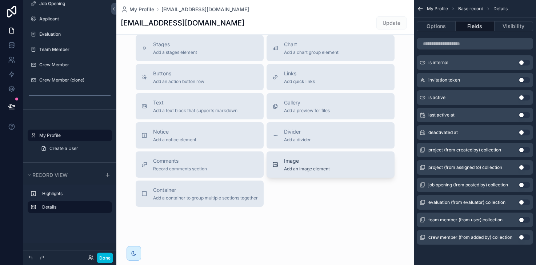
click at [330, 160] on div "Image Add an image element" at bounding box center [330, 164] width 116 height 15
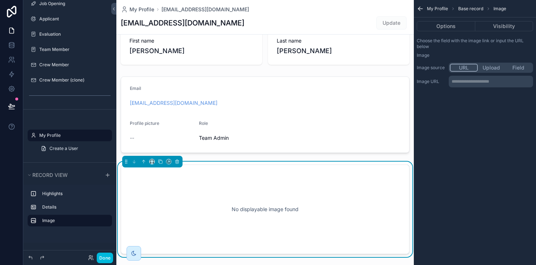
scroll to position [0, 0]
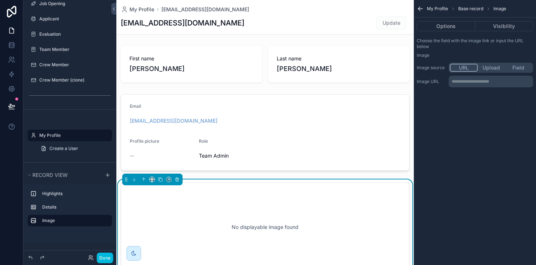
click at [231, 191] on div "No displayable image found" at bounding box center [265, 226] width 289 height 89
click at [444, 27] on button "Options" at bounding box center [446, 26] width 59 height 10
click at [494, 66] on button "Upload" at bounding box center [491, 68] width 27 height 8
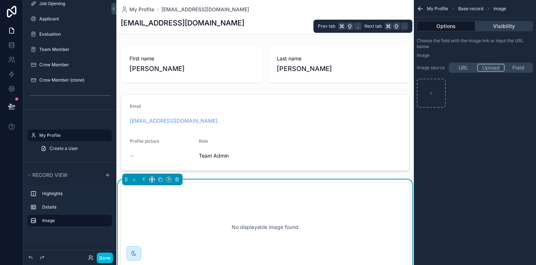
click at [498, 29] on button "Visibility" at bounding box center [504, 26] width 58 height 10
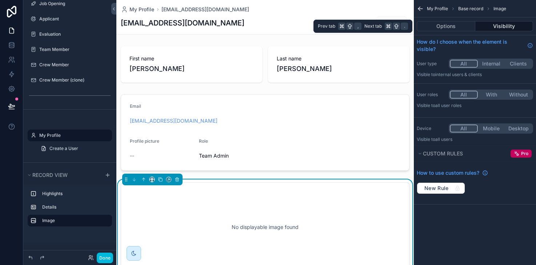
click at [452, 32] on div "Options Visibility" at bounding box center [475, 25] width 122 height 17
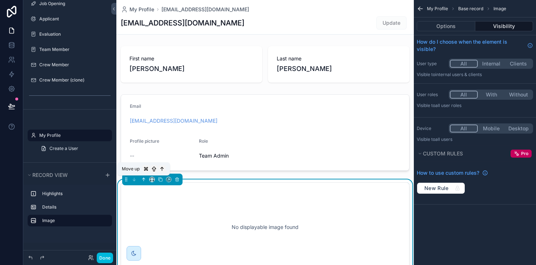
click at [144, 178] on icon "scrollable content" at bounding box center [144, 178] width 1 height 1
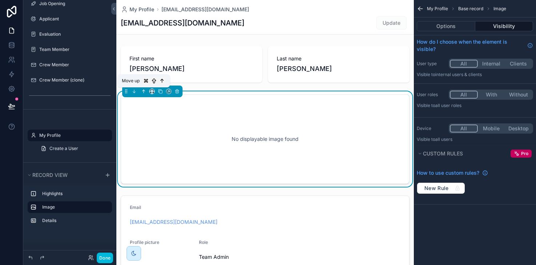
click at [143, 92] on icon "scrollable content" at bounding box center [143, 91] width 5 height 5
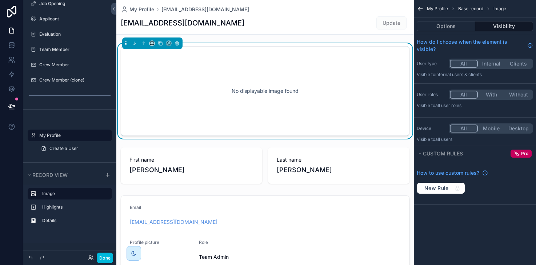
click at [226, 95] on div "No displayable image found" at bounding box center [265, 90] width 265 height 65
click at [151, 44] on icon "scrollable content" at bounding box center [151, 43] width 5 height 5
click at [169, 72] on div "25%" at bounding box center [166, 70] width 23 height 9
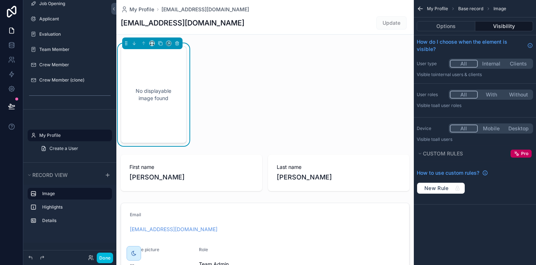
click at [225, 87] on div "No displayable image found First name Macauley Last name Deverin Email support@…" at bounding box center [264, 162] width 297 height 239
click at [294, 102] on div "No displayable image found First name Macauley Last name Deverin Email support@…" at bounding box center [264, 162] width 297 height 239
click at [263, 121] on div "No displayable image found First name Macauley Last name Deverin Email support@…" at bounding box center [264, 162] width 297 height 239
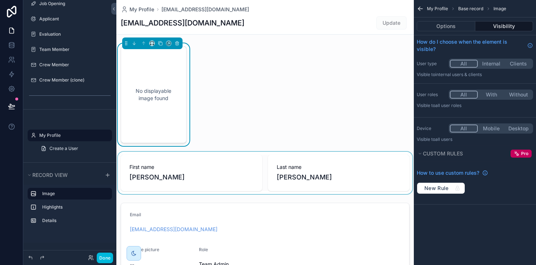
click at [188, 167] on div "scrollable content" at bounding box center [264, 173] width 297 height 42
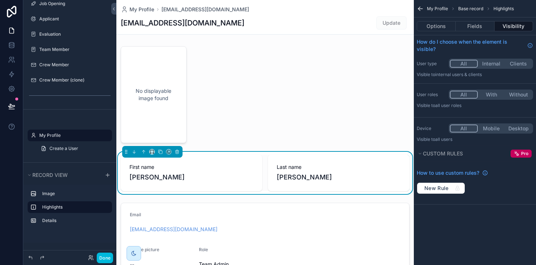
click at [188, 167] on span "First name" at bounding box center [191, 166] width 124 height 7
click at [142, 153] on icon "scrollable content" at bounding box center [143, 151] width 5 height 5
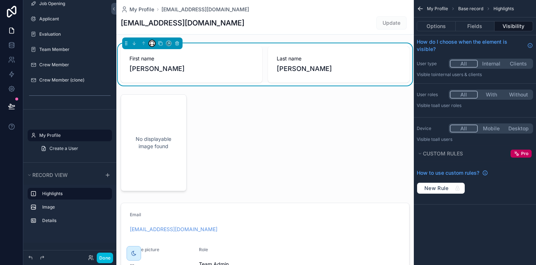
click at [154, 45] on button "scrollable content" at bounding box center [152, 43] width 6 height 6
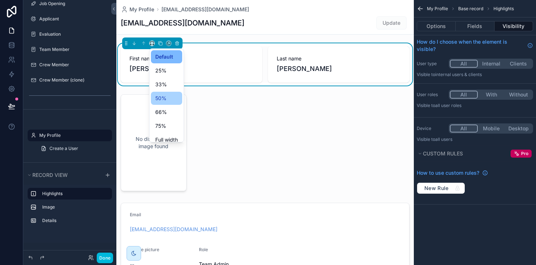
click at [162, 96] on span "50%" at bounding box center [160, 98] width 11 height 9
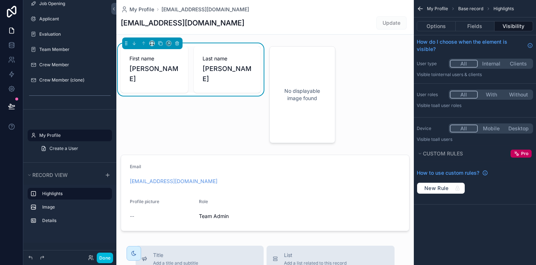
click at [181, 107] on div "First name Macauley Last name Deverin" at bounding box center [190, 94] width 149 height 103
click at [245, 127] on div "First name Macauley Last name Deverin" at bounding box center [190, 94] width 149 height 103
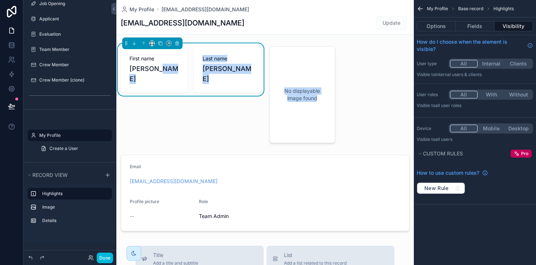
drag, startPoint x: 297, startPoint y: 109, endPoint x: 168, endPoint y: 103, distance: 129.2
click at [168, 103] on div "First name Macauley Last name Deverin No displayable image found Email support@…" at bounding box center [264, 138] width 297 height 191
click at [201, 108] on div "First name Macauley Last name Deverin" at bounding box center [190, 94] width 149 height 103
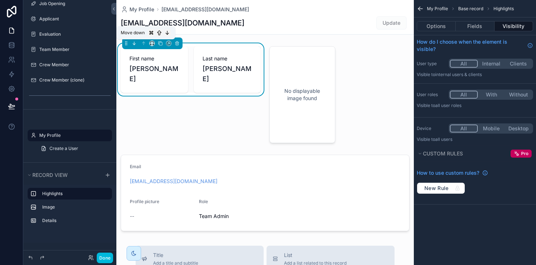
click at [135, 43] on icon "scrollable content" at bounding box center [134, 43] width 5 height 5
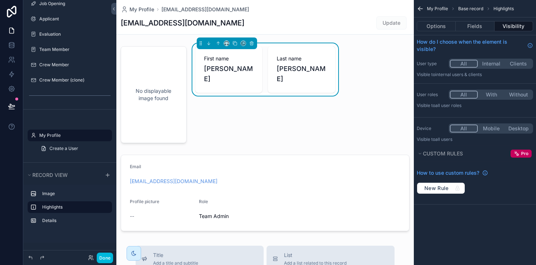
click at [248, 116] on div "First name Macauley Last name Deverin" at bounding box center [265, 94] width 149 height 103
click at [246, 133] on div "First name Macauley Last name Deverin" at bounding box center [265, 94] width 149 height 103
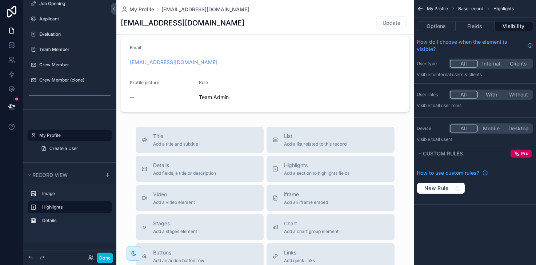
scroll to position [114, 0]
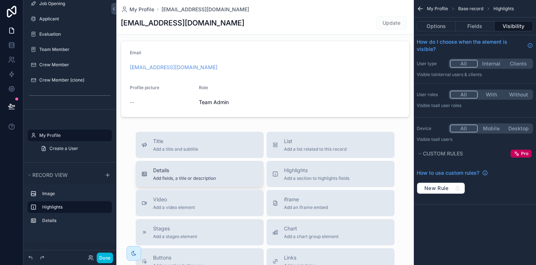
click at [217, 185] on button "Details Add fields, a title or description" at bounding box center [200, 174] width 128 height 26
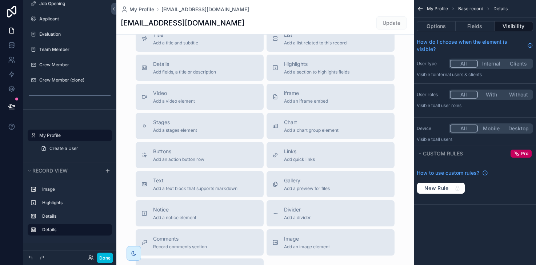
scroll to position [399, 0]
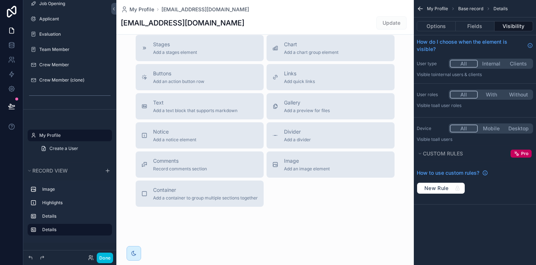
click at [301, 200] on div "Title Add a title and subtitle List Add a list related to this record Details A…" at bounding box center [265, 77] width 271 height 259
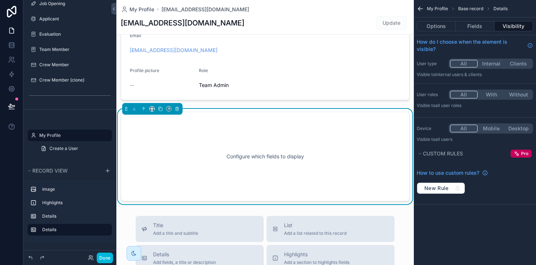
scroll to position [110, 0]
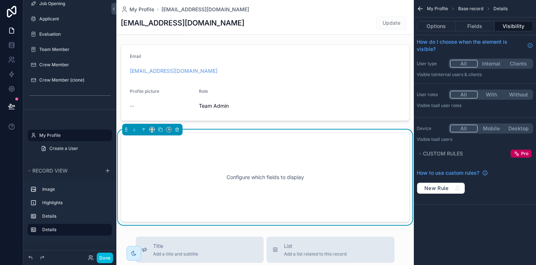
click at [272, 158] on div "Configure which fields to display" at bounding box center [265, 176] width 265 height 65
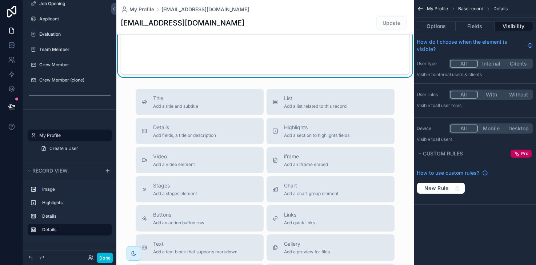
scroll to position [276, 0]
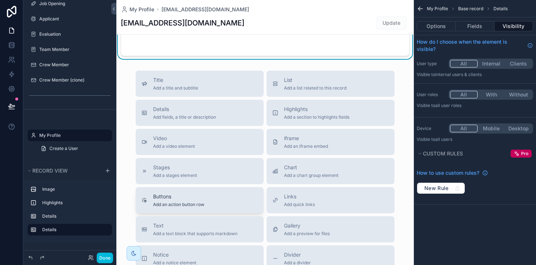
click at [225, 206] on div "Buttons Add an action button row" at bounding box center [199, 200] width 116 height 15
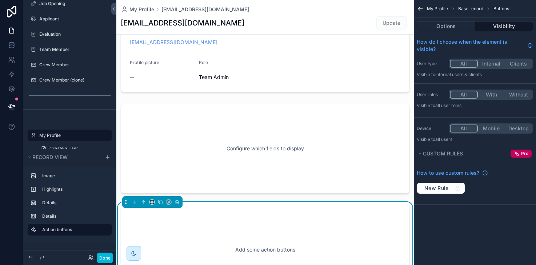
scroll to position [242, 0]
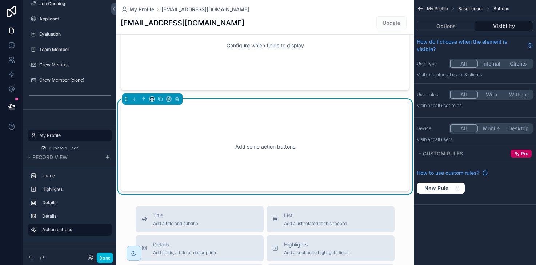
click at [258, 149] on div "Add some action buttons" at bounding box center [265, 146] width 265 height 65
click at [272, 147] on div "Add some action buttons" at bounding box center [265, 146] width 265 height 65
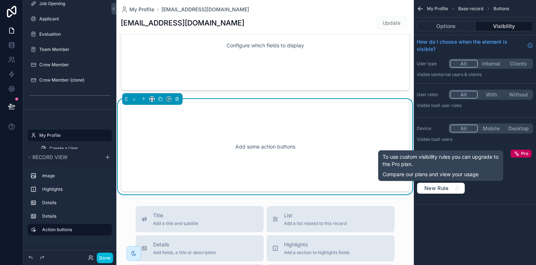
click at [498, 201] on div "How to use custom rules? New Rule" at bounding box center [475, 183] width 122 height 42
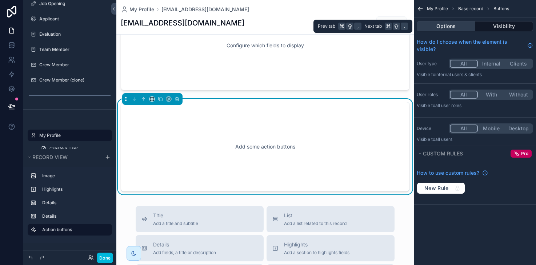
click at [448, 27] on button "Options" at bounding box center [446, 26] width 59 height 10
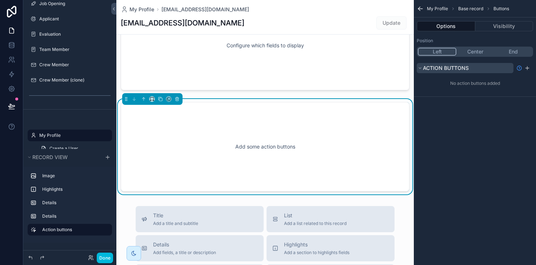
click at [422, 67] on icon "scrollable content" at bounding box center [420, 68] width 4 height 4
click at [421, 68] on icon "scrollable content" at bounding box center [420, 68] width 4 height 4
click at [528, 71] on icon "scrollable content" at bounding box center [527, 68] width 6 height 6
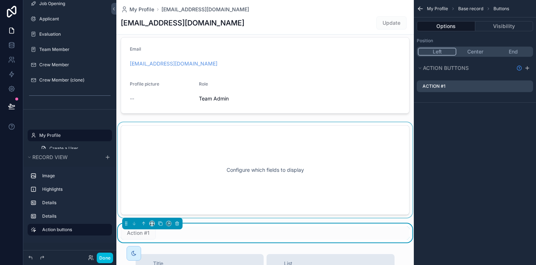
scroll to position [131, 0]
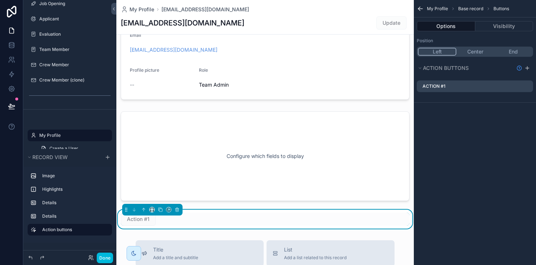
click at [458, 85] on div "Action #1" at bounding box center [475, 86] width 116 height 12
click at [455, 85] on div "Action #1" at bounding box center [475, 86] width 116 height 12
click at [0, 0] on icon "scrollable content" at bounding box center [0, 0] width 0 height 0
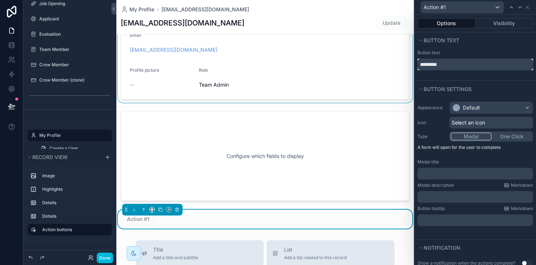
drag, startPoint x: 452, startPoint y: 65, endPoint x: 377, endPoint y: 45, distance: 77.5
click at [378, 45] on div "Action #1 Options Visibility Button text Button text ********* Button settings …" at bounding box center [268, 132] width 536 height 265
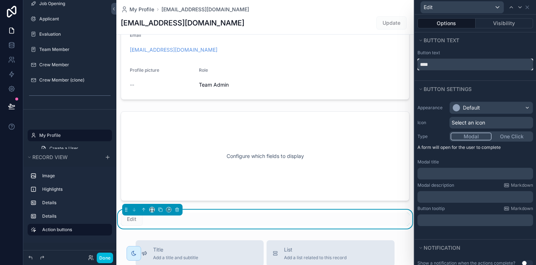
type input "****"
click at [385, 106] on div "No displayable image found First name Macauley Last name Deverin Email support@…" at bounding box center [264, 70] width 297 height 316
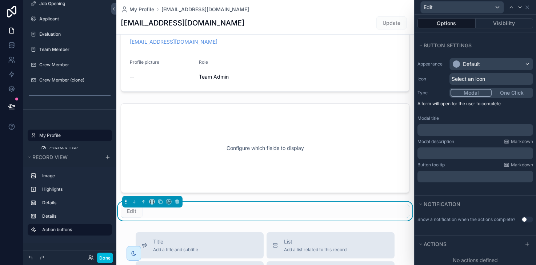
scroll to position [53, 0]
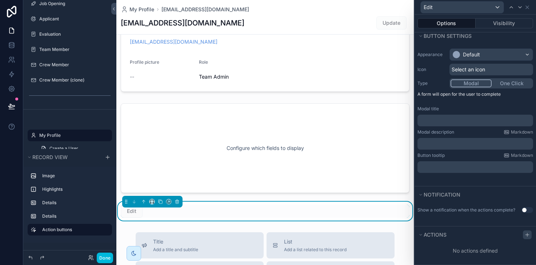
click at [527, 232] on icon at bounding box center [527, 235] width 6 height 6
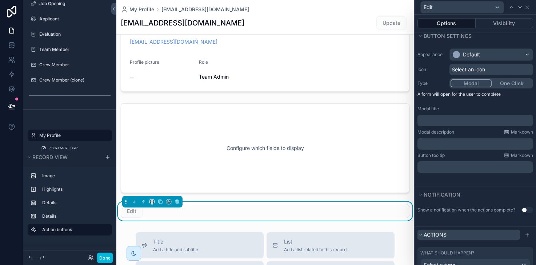
scroll to position [91, 0]
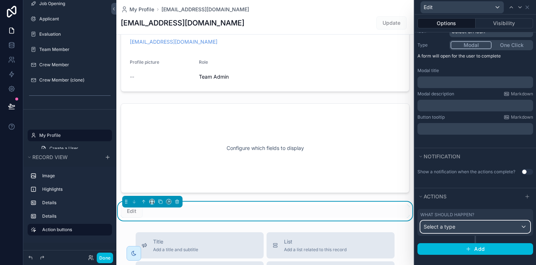
click at [480, 230] on div "Select a type" at bounding box center [475, 227] width 109 height 12
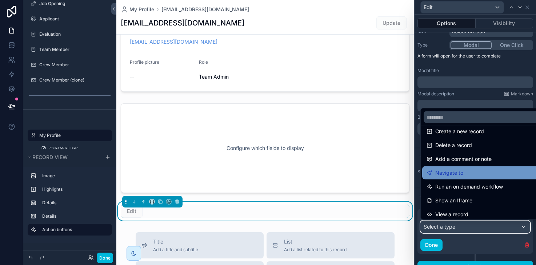
scroll to position [0, 0]
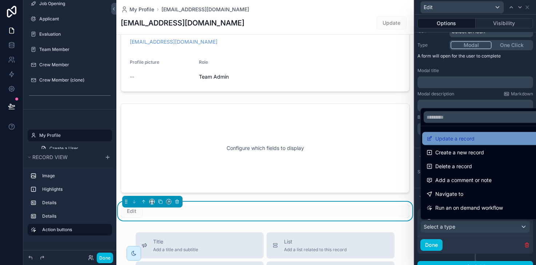
click at [463, 137] on span "Update a record" at bounding box center [454, 138] width 39 height 9
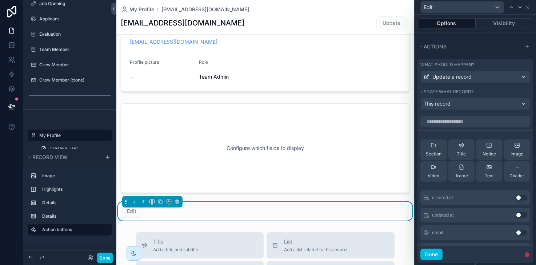
scroll to position [241, 0]
click at [433, 151] on span "Section" at bounding box center [434, 154] width 16 height 6
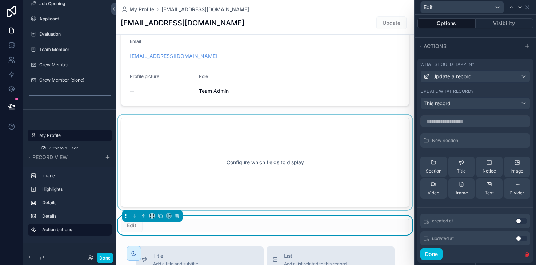
scroll to position [154, 0]
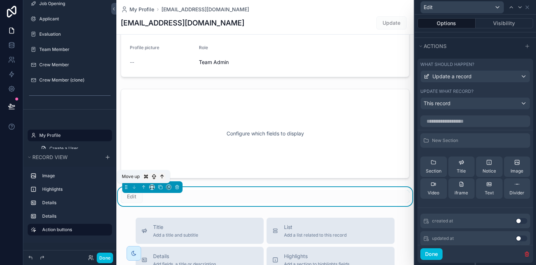
click at [154, 176] on icon "scrollable content" at bounding box center [154, 176] width 6 height 6
click at [142, 185] on icon "scrollable content" at bounding box center [143, 186] width 5 height 5
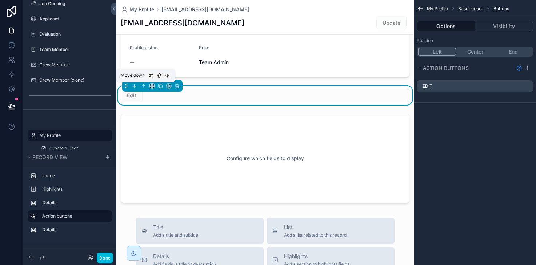
click at [136, 86] on icon "scrollable content" at bounding box center [134, 85] width 5 height 5
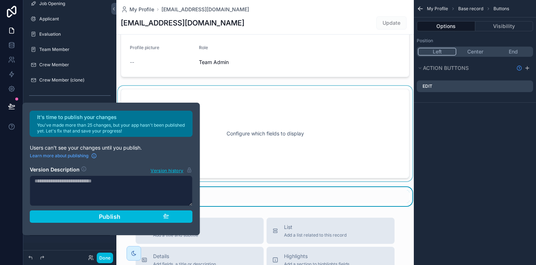
click at [279, 124] on div "scrollable content" at bounding box center [264, 133] width 297 height 95
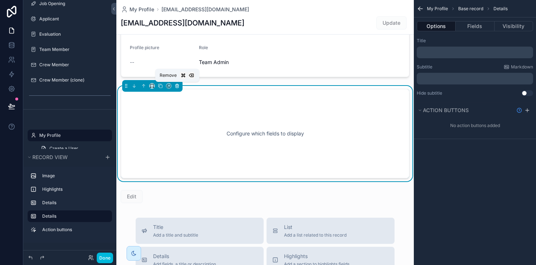
click at [176, 87] on icon "scrollable content" at bounding box center [177, 85] width 5 height 5
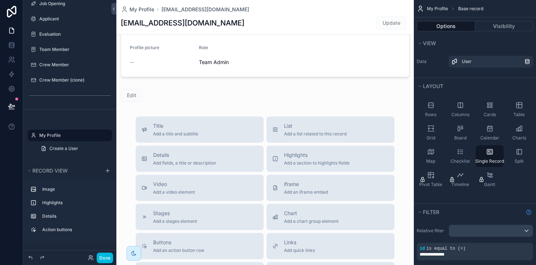
click at [284, 59] on div "scrollable content" at bounding box center [264, 139] width 297 height 587
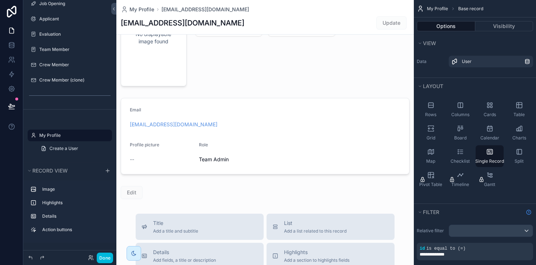
scroll to position [35, 0]
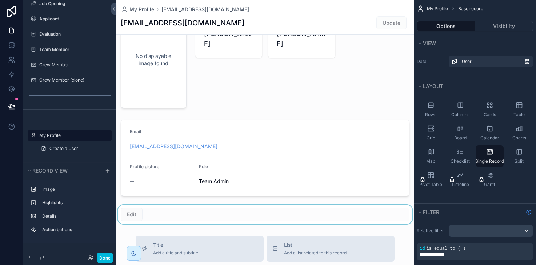
click at [132, 212] on div "scrollable content" at bounding box center [264, 214] width 297 height 19
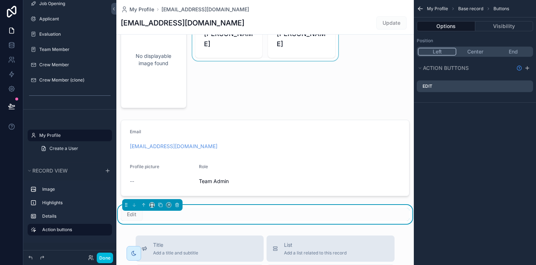
click at [273, 89] on div "scrollable content" at bounding box center [265, 59] width 149 height 103
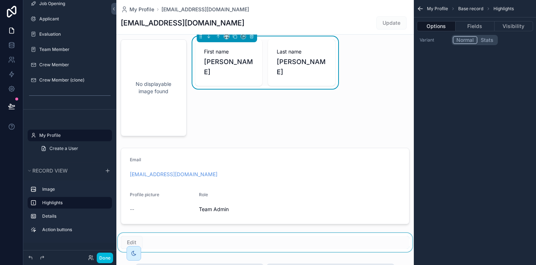
scroll to position [11, 0]
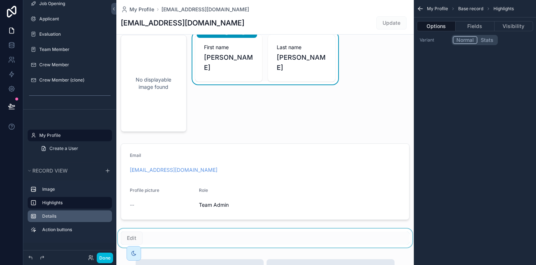
click at [64, 217] on label "Details" at bounding box center [74, 216] width 64 height 6
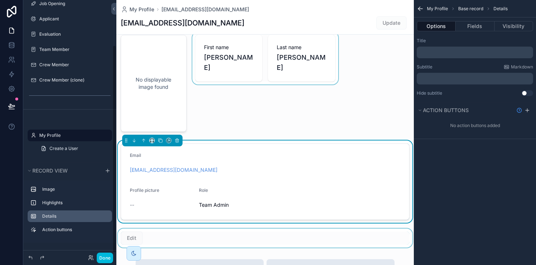
scroll to position [59, 0]
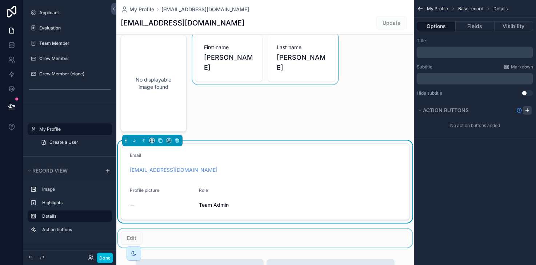
click at [528, 109] on icon "scrollable content" at bounding box center [527, 110] width 6 height 6
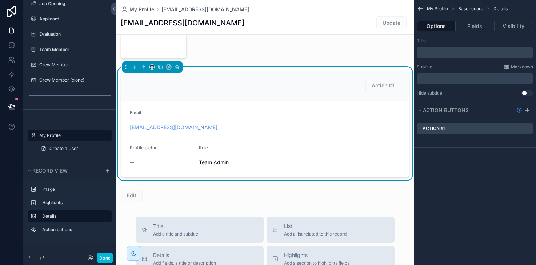
scroll to position [99, 0]
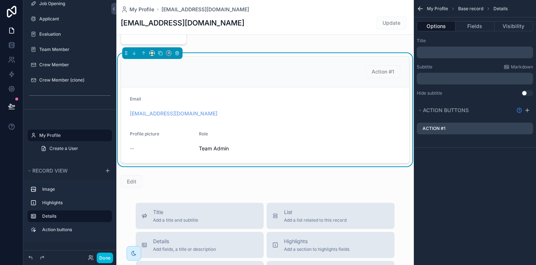
click at [453, 135] on div "Action #1" at bounding box center [475, 128] width 122 height 17
click at [0, 0] on icon "scrollable content" at bounding box center [0, 0] width 0 height 0
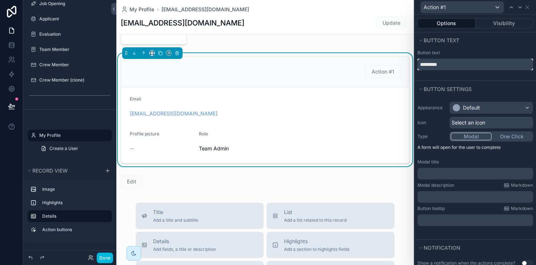
drag, startPoint x: 452, startPoint y: 63, endPoint x: 391, endPoint y: 47, distance: 63.9
click at [391, 47] on div "Action #1 Options Visibility Button text Button text ********* Button settings …" at bounding box center [268, 132] width 536 height 265
type input "****"
click at [351, 13] on div "My Profile [EMAIL_ADDRESS][DOMAIN_NAME] [EMAIL_ADDRESS][DOMAIN_NAME] Update" at bounding box center [265, 17] width 289 height 34
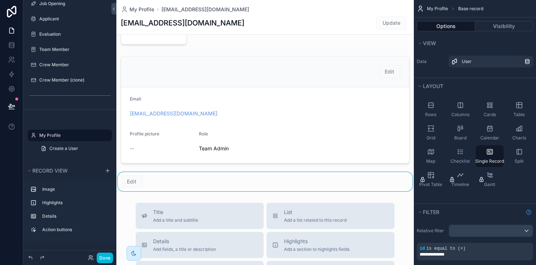
click at [332, 184] on div "scrollable content" at bounding box center [264, 181] width 297 height 19
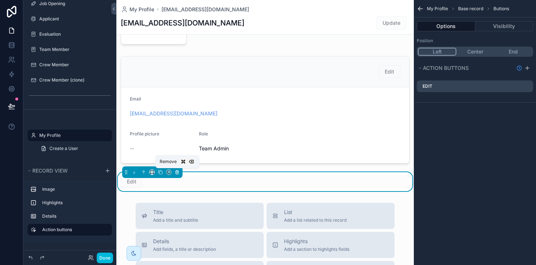
click at [176, 173] on icon "scrollable content" at bounding box center [177, 171] width 5 height 5
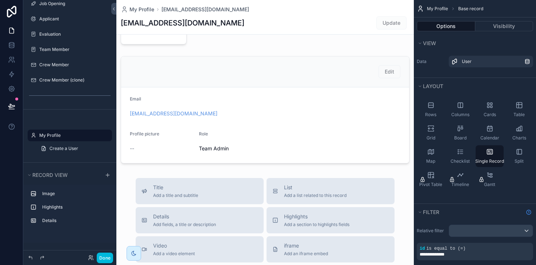
click at [347, 78] on div "scrollable content" at bounding box center [264, 197] width 297 height 593
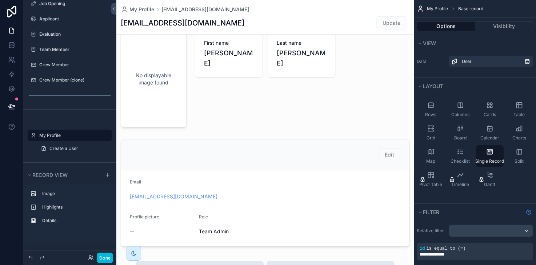
scroll to position [0, 0]
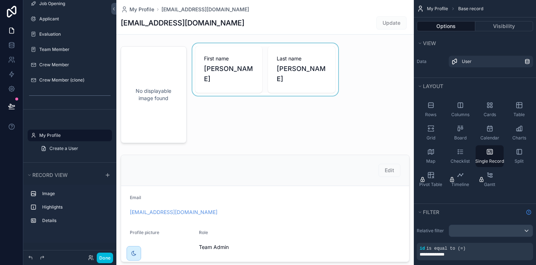
click at [231, 73] on div "scrollable content" at bounding box center [265, 94] width 149 height 103
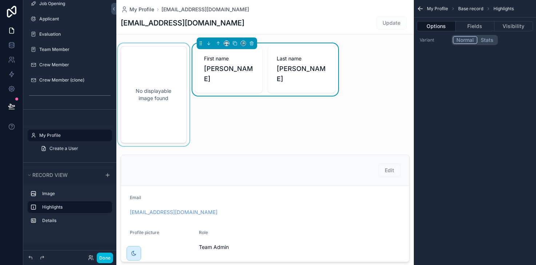
click at [136, 105] on div "scrollable content" at bounding box center [153, 94] width 75 height 103
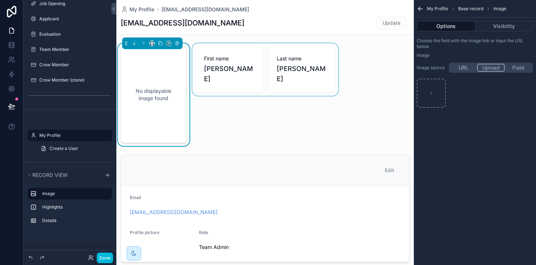
click at [324, 138] on div "scrollable content" at bounding box center [265, 94] width 149 height 103
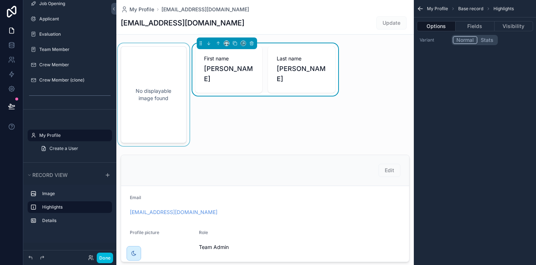
click at [233, 103] on div "First name Macauley Last name Deverin" at bounding box center [265, 94] width 149 height 103
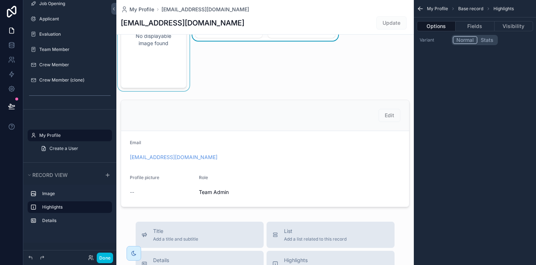
scroll to position [67, 0]
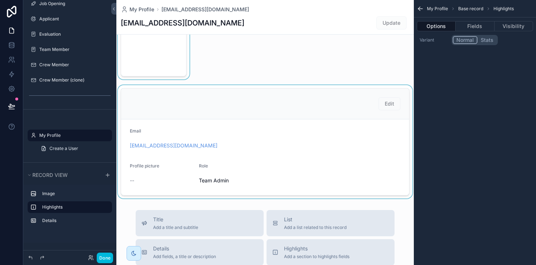
click at [393, 102] on div "scrollable content" at bounding box center [264, 141] width 297 height 113
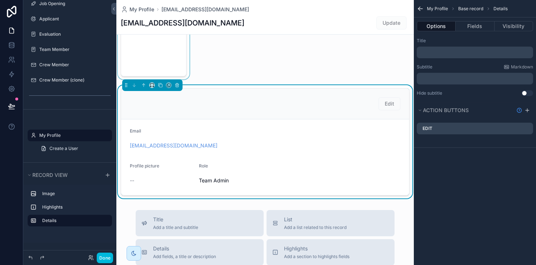
click at [0, 0] on icon "scrollable content" at bounding box center [0, 0] width 0 height 0
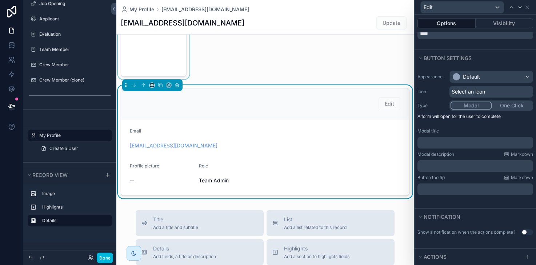
scroll to position [53, 0]
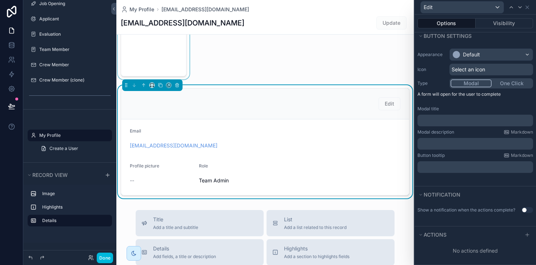
click at [291, 57] on div "scrollable content" at bounding box center [265, 28] width 149 height 103
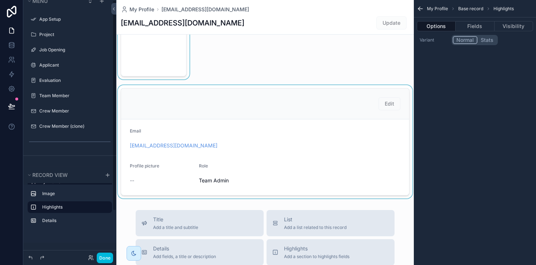
scroll to position [0, 0]
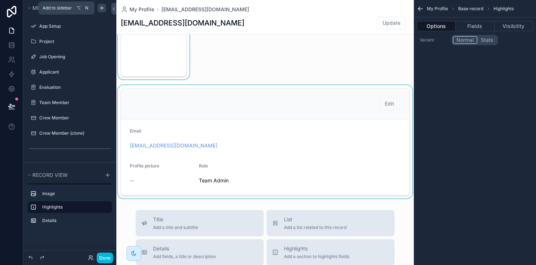
click at [102, 11] on div "scrollable content" at bounding box center [101, 8] width 9 height 9
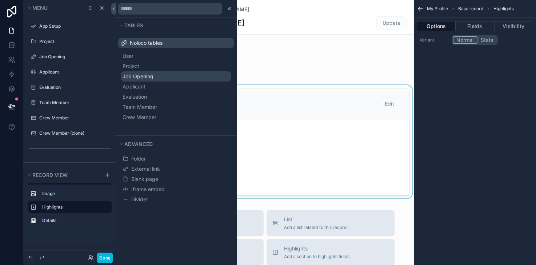
click at [153, 74] on span "Job Opening" at bounding box center [138, 76] width 31 height 7
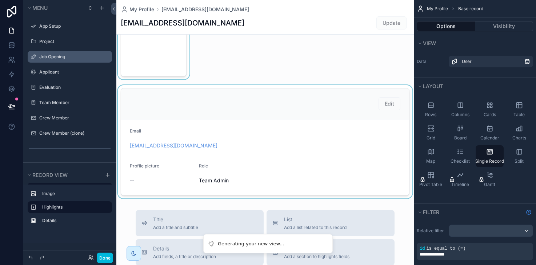
click at [59, 59] on label "Job Opening" at bounding box center [73, 57] width 68 height 6
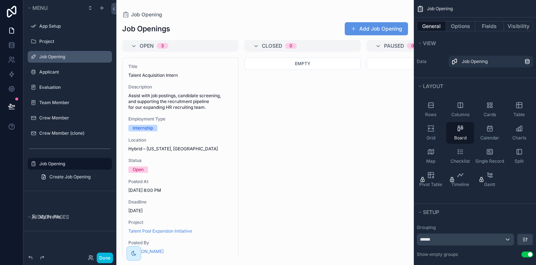
click at [217, 100] on div "scrollable content" at bounding box center [264, 132] width 297 height 265
click at [333, 87] on div "Empty" at bounding box center [302, 156] width 116 height 199
click at [356, 29] on span "scrollable content" at bounding box center [354, 29] width 6 height 6
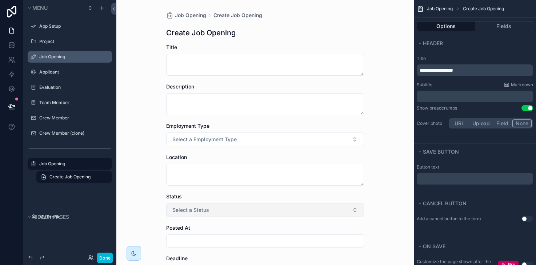
click at [196, 212] on span "Select a Status" at bounding box center [190, 209] width 37 height 7
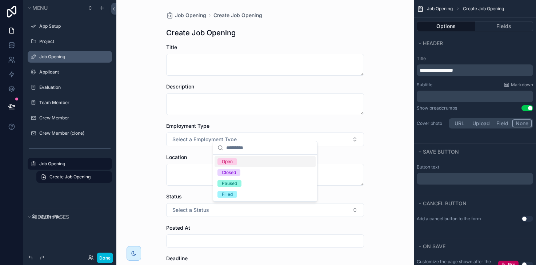
click at [144, 168] on div "Job Opening Create Job Opening Create Job Opening Title Description Employment …" at bounding box center [264, 132] width 297 height 265
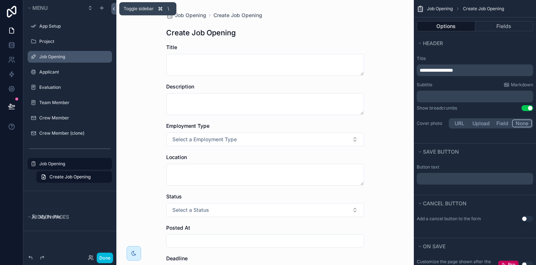
click at [116, 7] on icon at bounding box center [113, 8] width 5 height 5
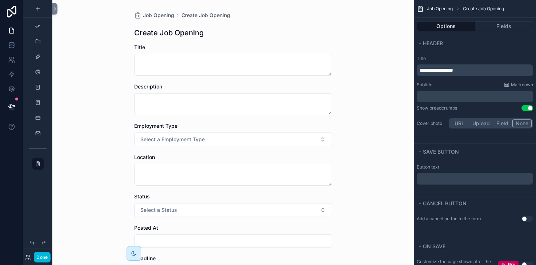
click at [57, 9] on div "Job Opening Create Job Opening Create Job Opening Title Description Employment …" at bounding box center [232, 132] width 361 height 265
click at [53, 9] on icon at bounding box center [54, 8] width 5 height 5
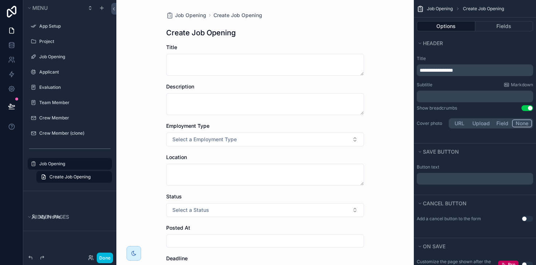
click at [63, 167] on div "Job Opening" at bounding box center [74, 163] width 71 height 9
click at [80, 177] on span "Create Job Opening" at bounding box center [69, 177] width 41 height 6
click at [67, 165] on label "Job Opening" at bounding box center [73, 164] width 68 height 6
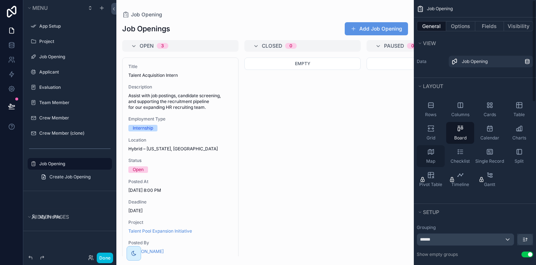
click at [431, 154] on icon "scrollable content" at bounding box center [430, 151] width 7 height 7
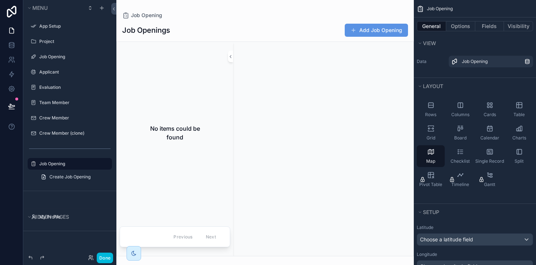
click at [0, 0] on icon "scrollable content" at bounding box center [0, 0] width 0 height 0
click at [279, 152] on div "scrollable content" at bounding box center [323, 149] width 180 height 214
click at [232, 57] on icon "scrollable content" at bounding box center [230, 56] width 5 height 5
click at [215, 92] on div "scrollable content" at bounding box center [265, 149] width 297 height 214
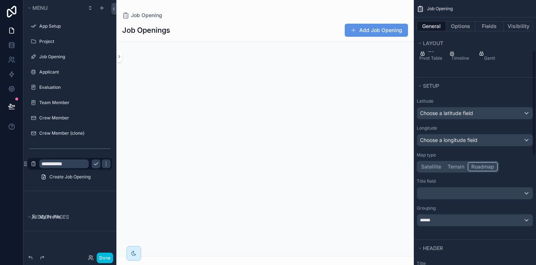
scroll to position [128, 0]
click at [453, 168] on button "Terrain" at bounding box center [455, 164] width 23 height 9
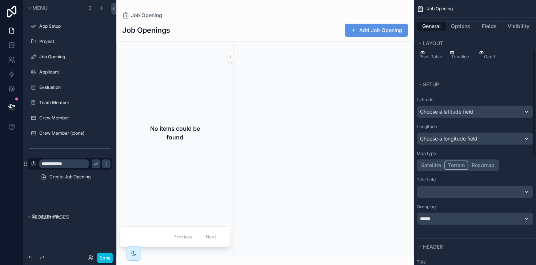
click at [431, 166] on button "Satellite" at bounding box center [431, 164] width 27 height 9
click at [452, 190] on div "scrollable content" at bounding box center [475, 192] width 116 height 12
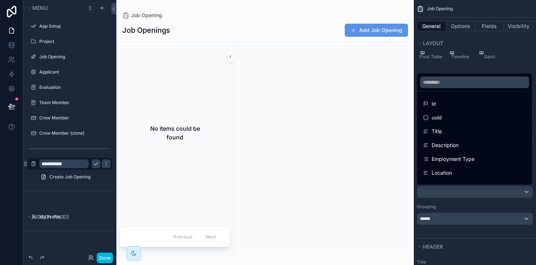
click at [432, 218] on div "scrollable content" at bounding box center [268, 132] width 536 height 265
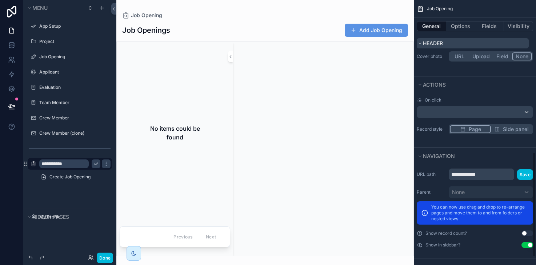
scroll to position [403, 0]
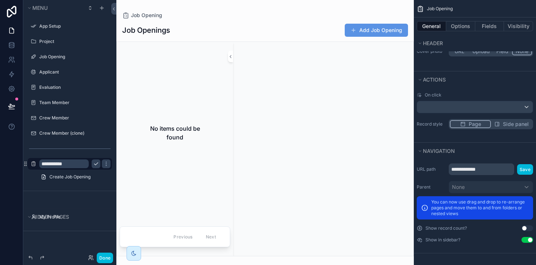
click at [393, 109] on div "scrollable content" at bounding box center [323, 149] width 180 height 214
click at [321, 62] on div "scrollable content" at bounding box center [323, 149] width 180 height 214
